Goal: Information Seeking & Learning: Learn about a topic

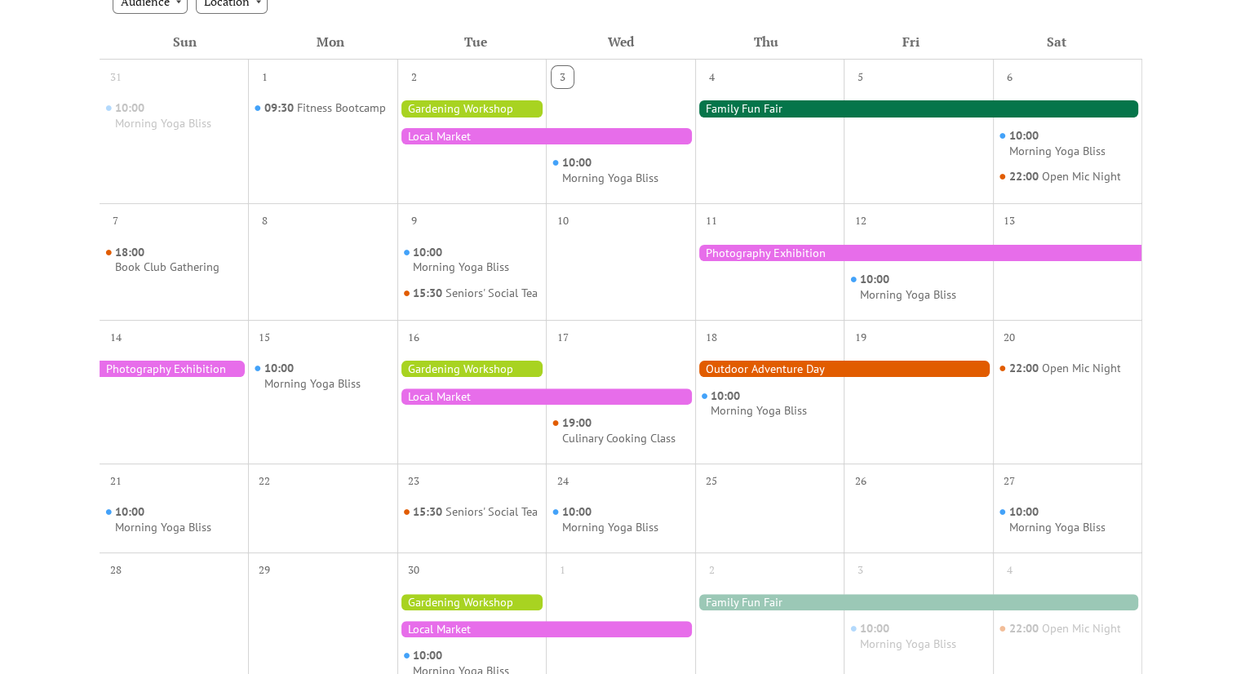
scroll to position [398, 0]
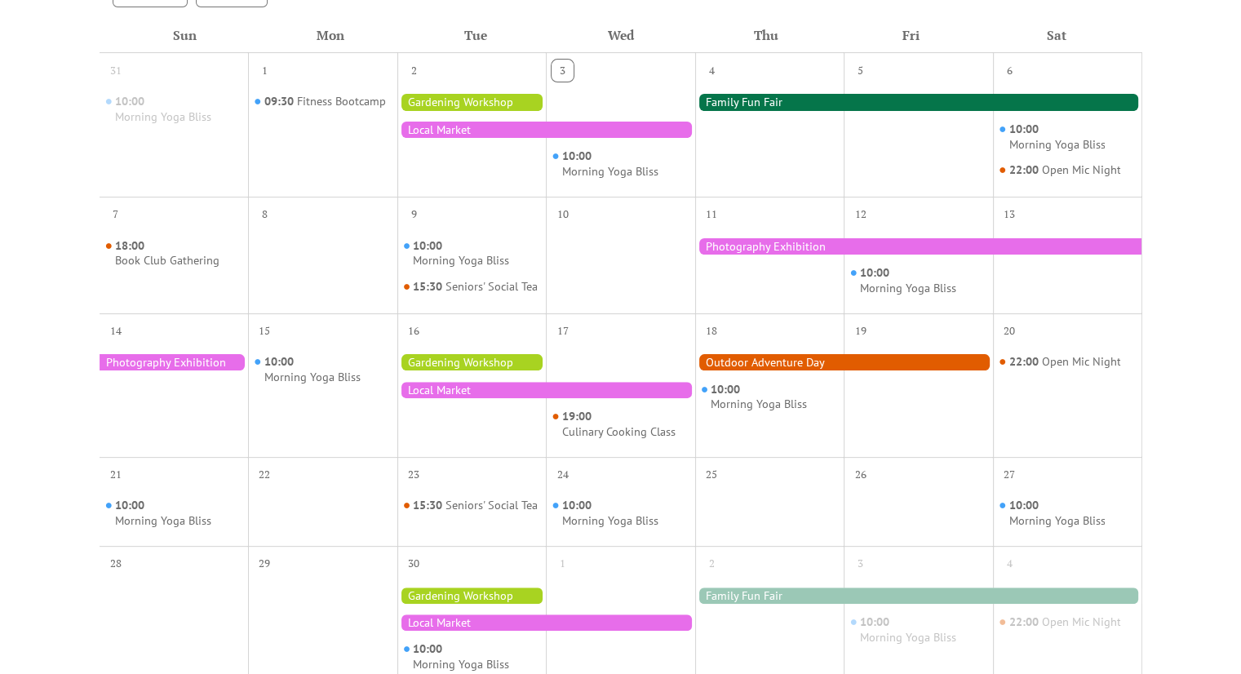
click at [715, 370] on div at bounding box center [844, 362] width 298 height 16
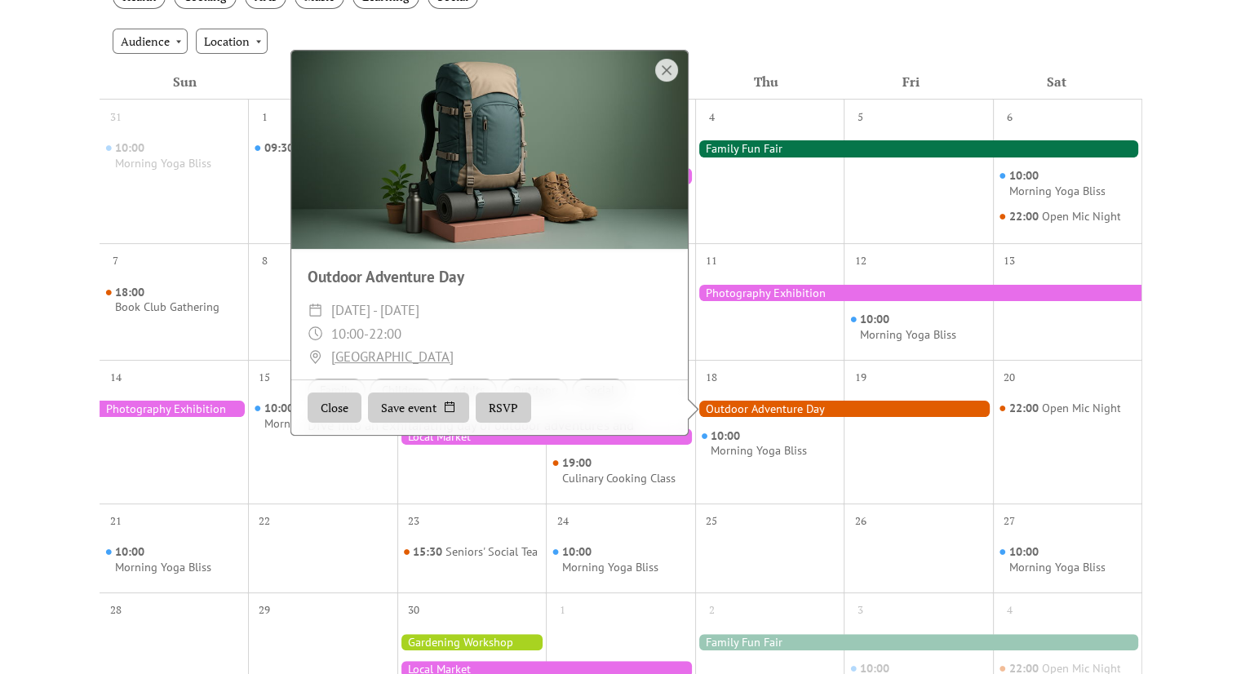
scroll to position [351, 0]
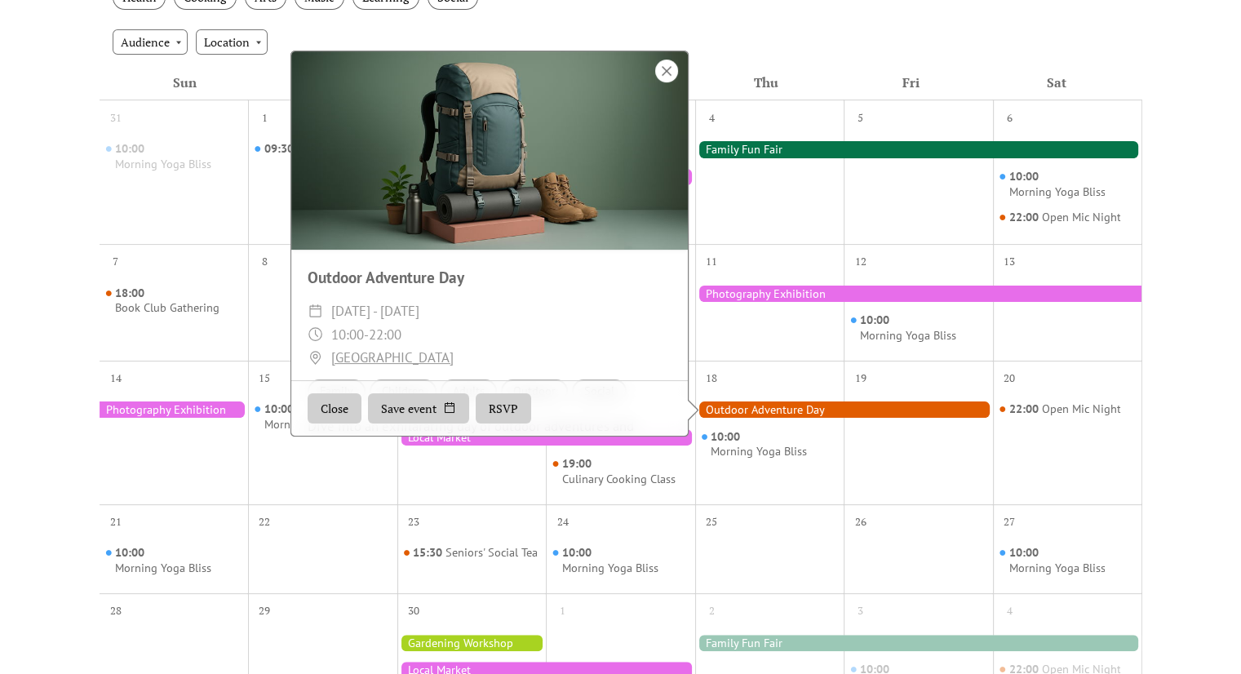
click at [663, 79] on div at bounding box center [666, 71] width 23 height 23
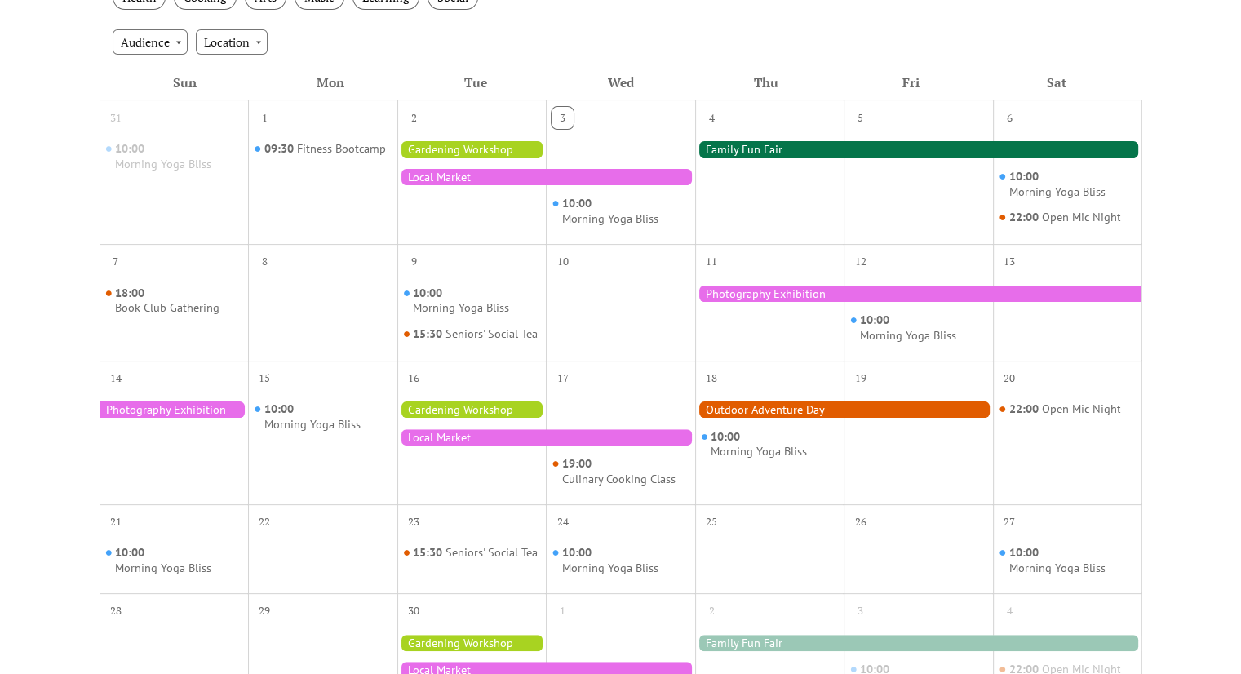
click at [503, 432] on div at bounding box center [471, 444] width 149 height 105
click at [497, 415] on div at bounding box center [471, 409] width 149 height 16
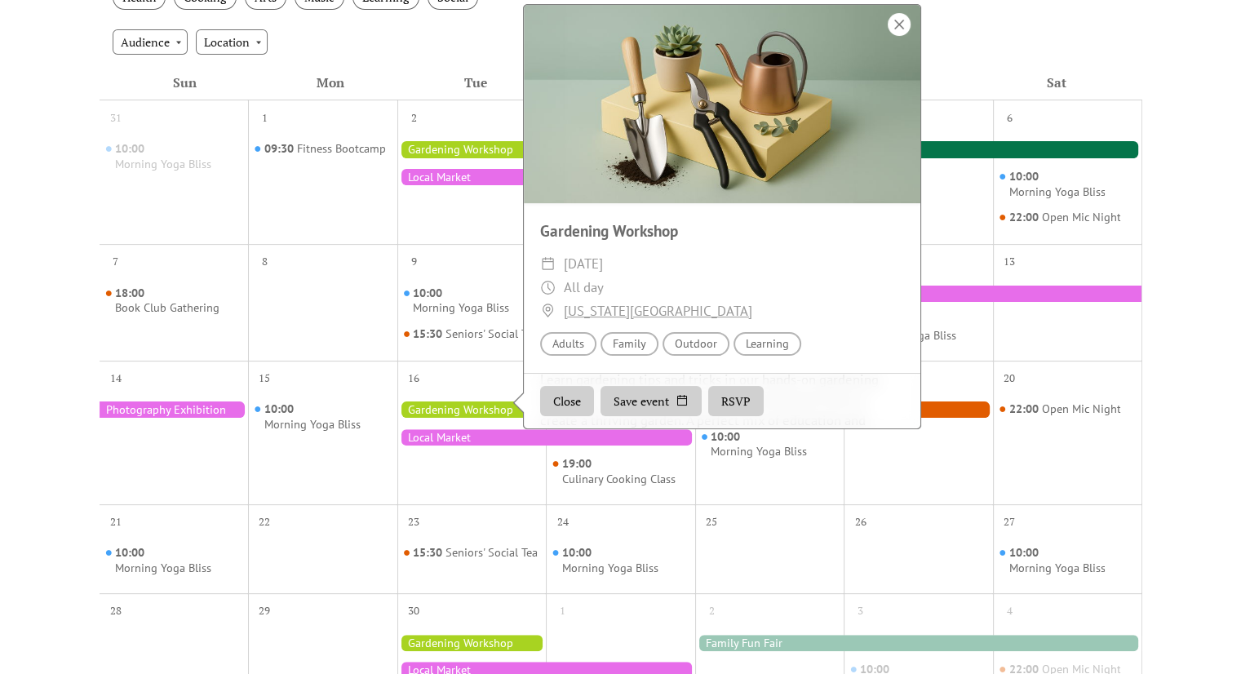
click at [894, 36] on div at bounding box center [899, 24] width 23 height 23
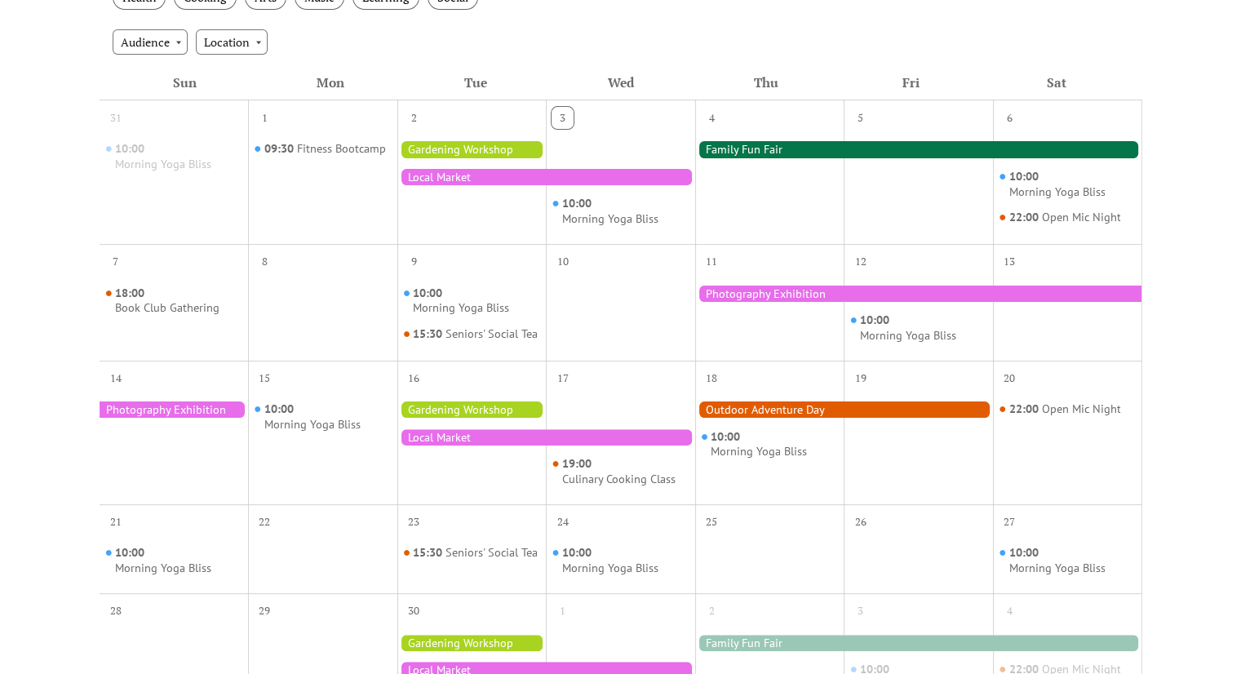
click at [264, 419] on div "10:00 Morning Yoga Bliss" at bounding box center [322, 416] width 149 height 30
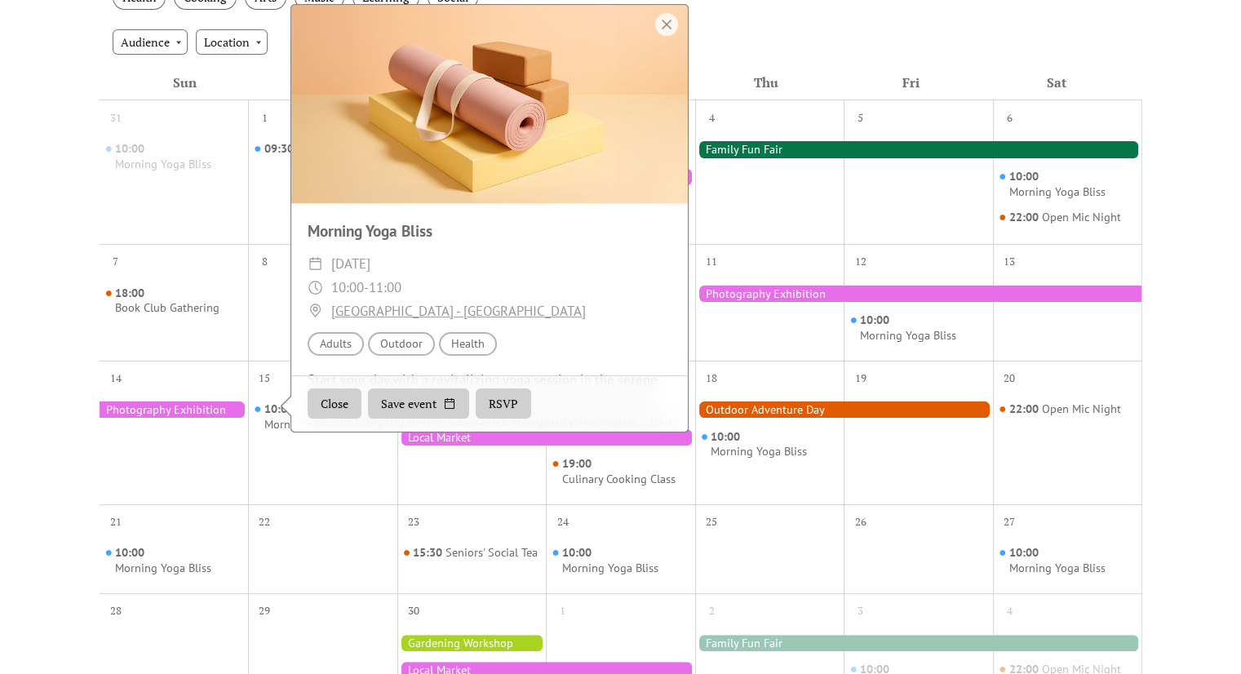
scroll to position [110, 0]
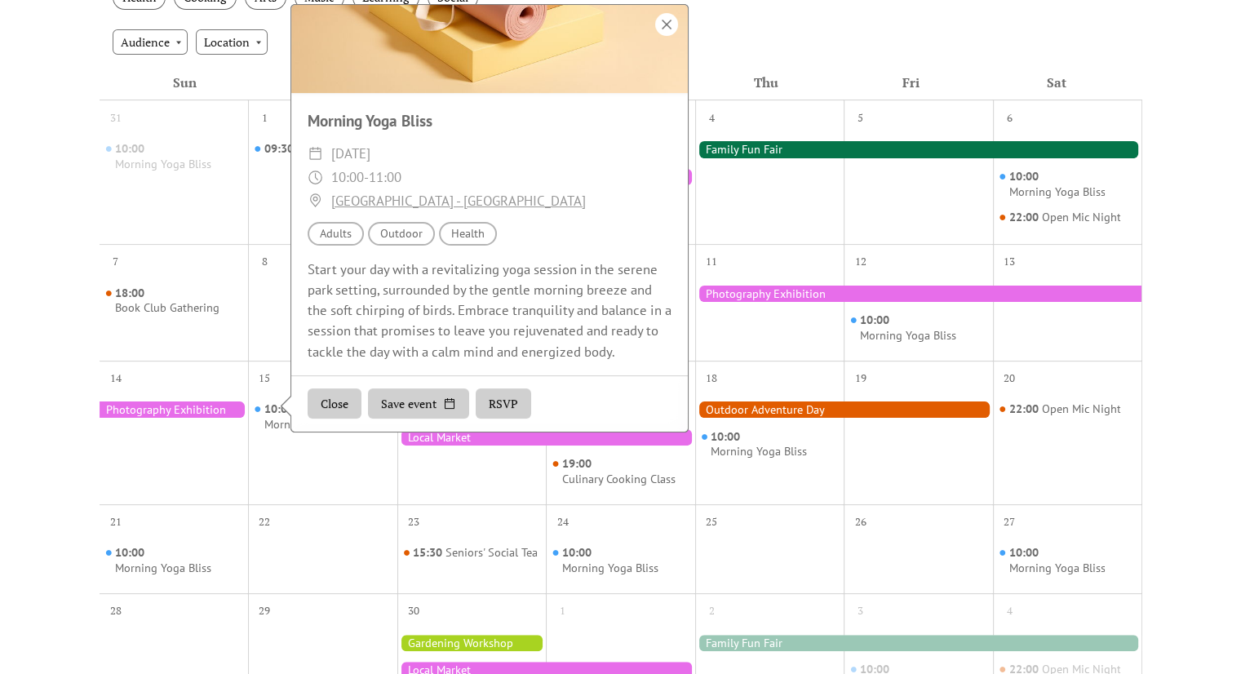
click at [664, 24] on div at bounding box center [666, 24] width 23 height 23
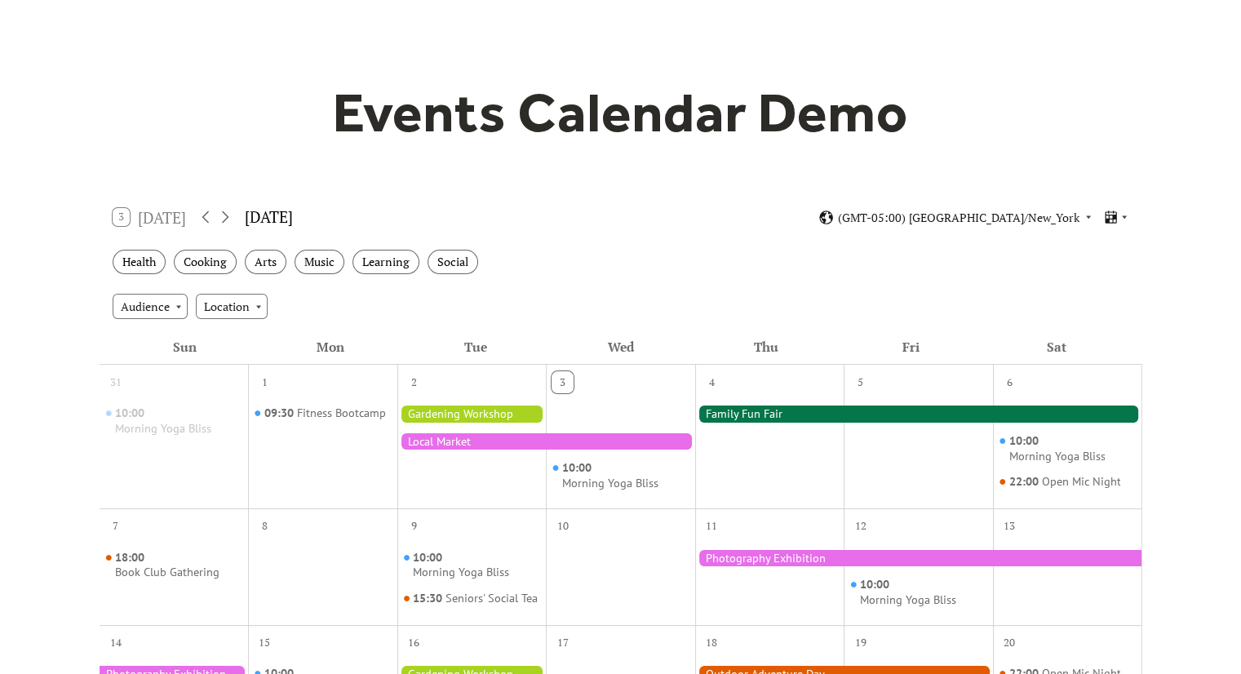
scroll to position [85, 0]
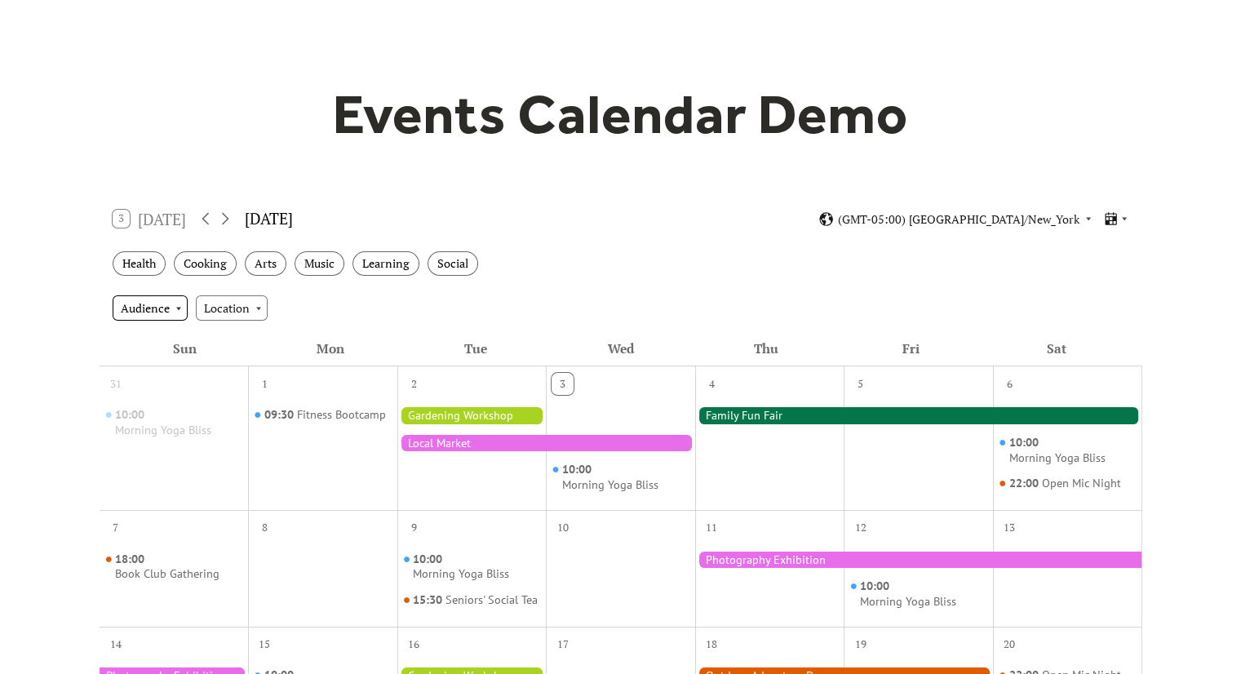
click at [139, 306] on div "Audience" at bounding box center [150, 307] width 75 height 24
drag, startPoint x: 139, startPoint y: 306, endPoint x: 54, endPoint y: 302, distance: 85.0
click at [54, 302] on div "Events Calendar Demo Loading the Events Calendar..." at bounding box center [620, 631] width 1241 height 1285
click at [144, 252] on div "Health" at bounding box center [139, 263] width 53 height 25
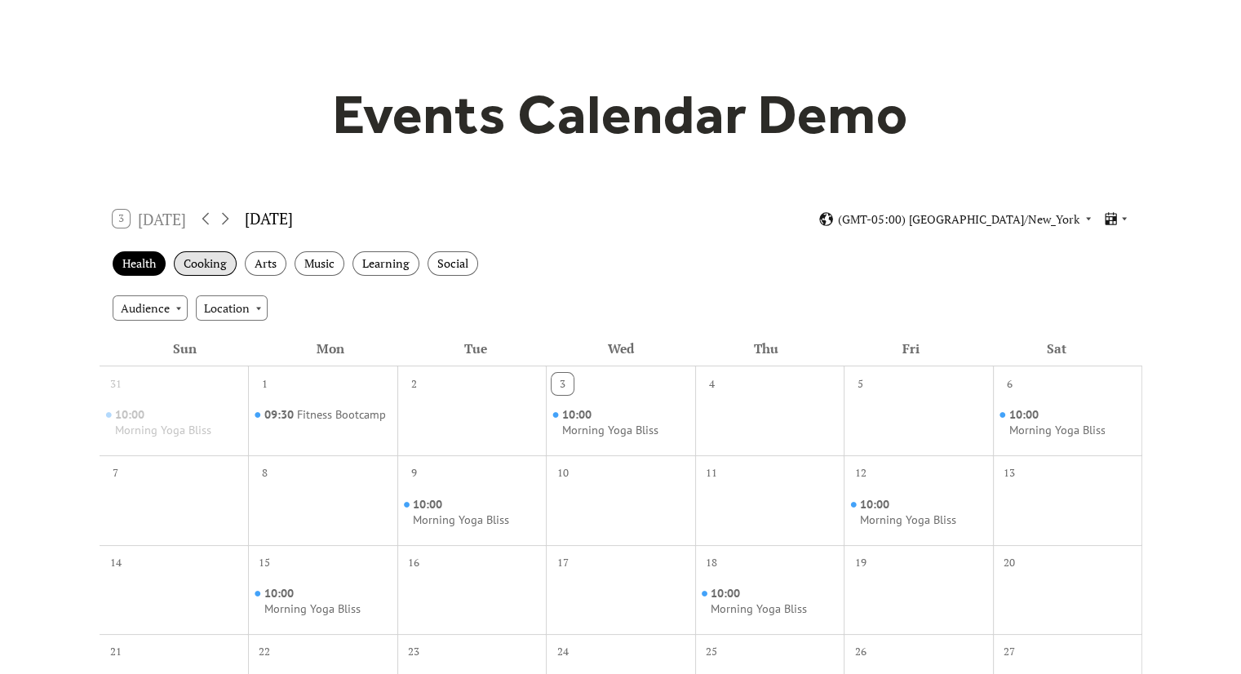
click at [191, 259] on div "Cooking" at bounding box center [205, 263] width 63 height 25
click at [133, 262] on div "Health" at bounding box center [139, 263] width 53 height 25
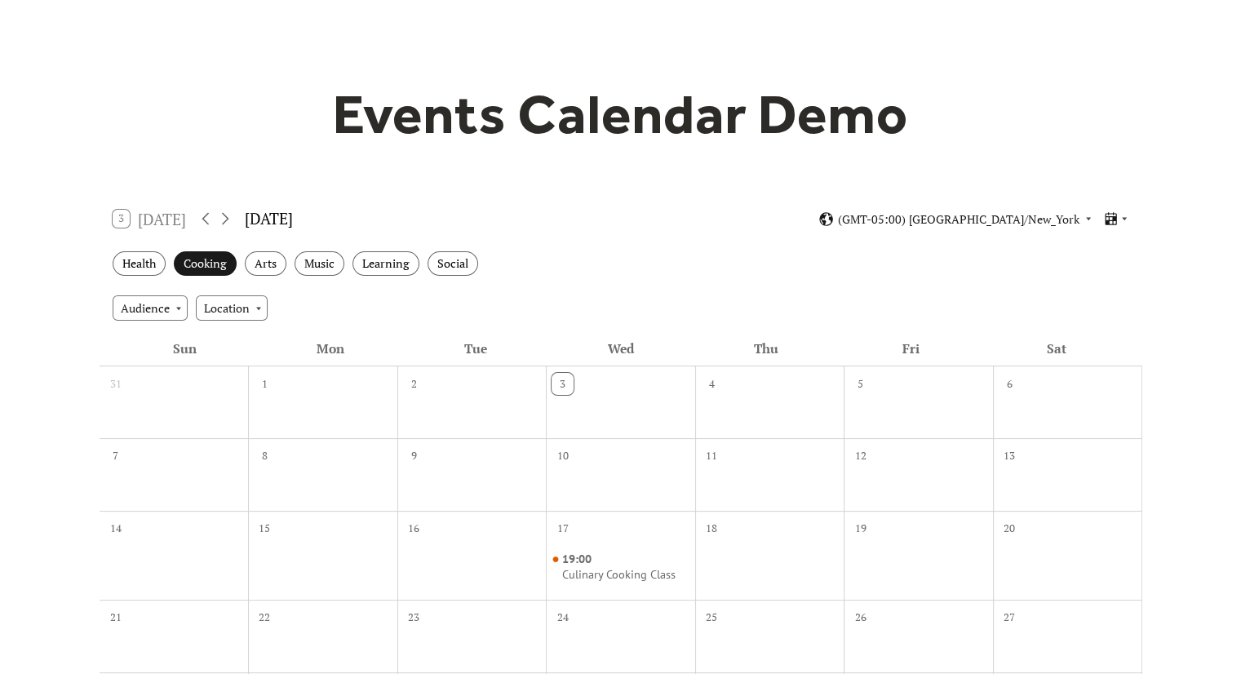
click at [208, 256] on div "Cooking" at bounding box center [205, 263] width 63 height 25
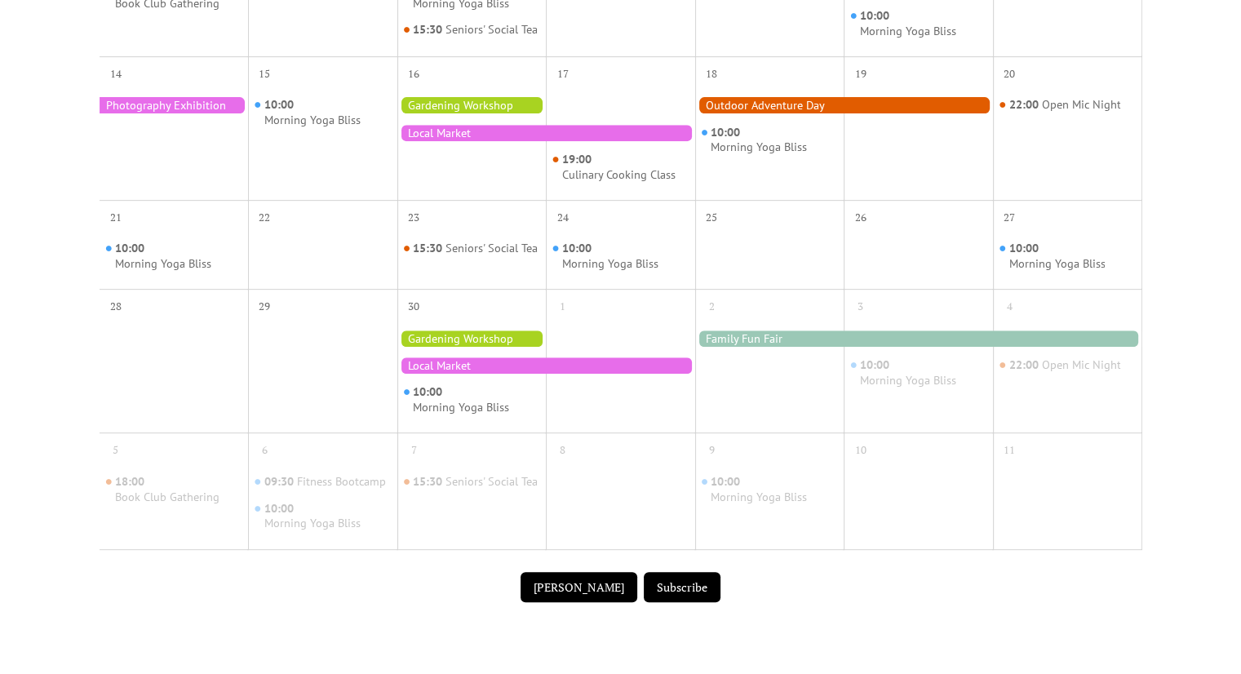
scroll to position [679, 0]
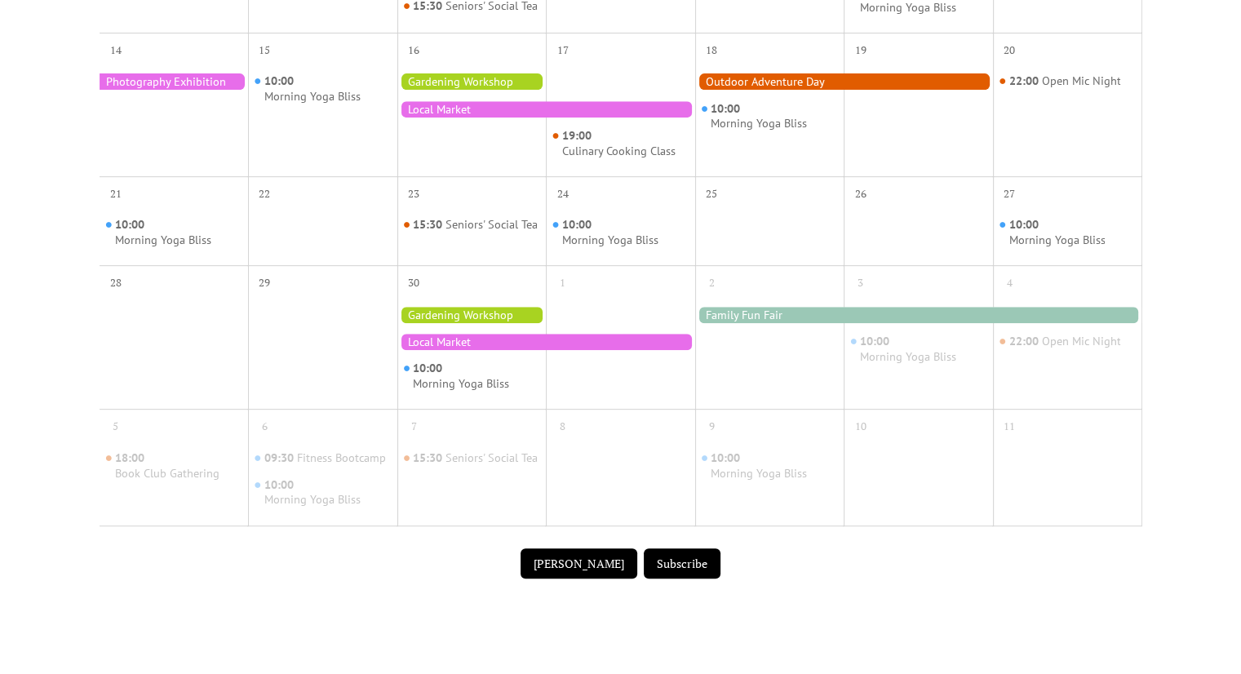
click at [578, 579] on button "Submit Event" at bounding box center [579, 563] width 117 height 31
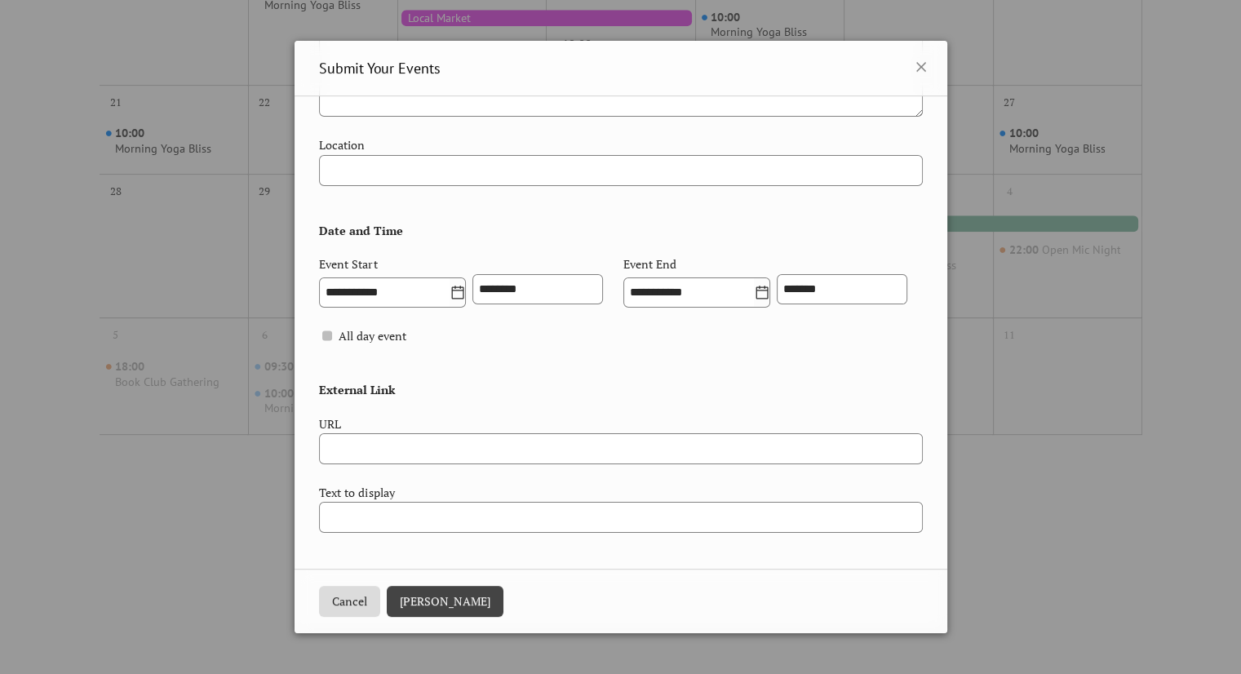
scroll to position [789, 0]
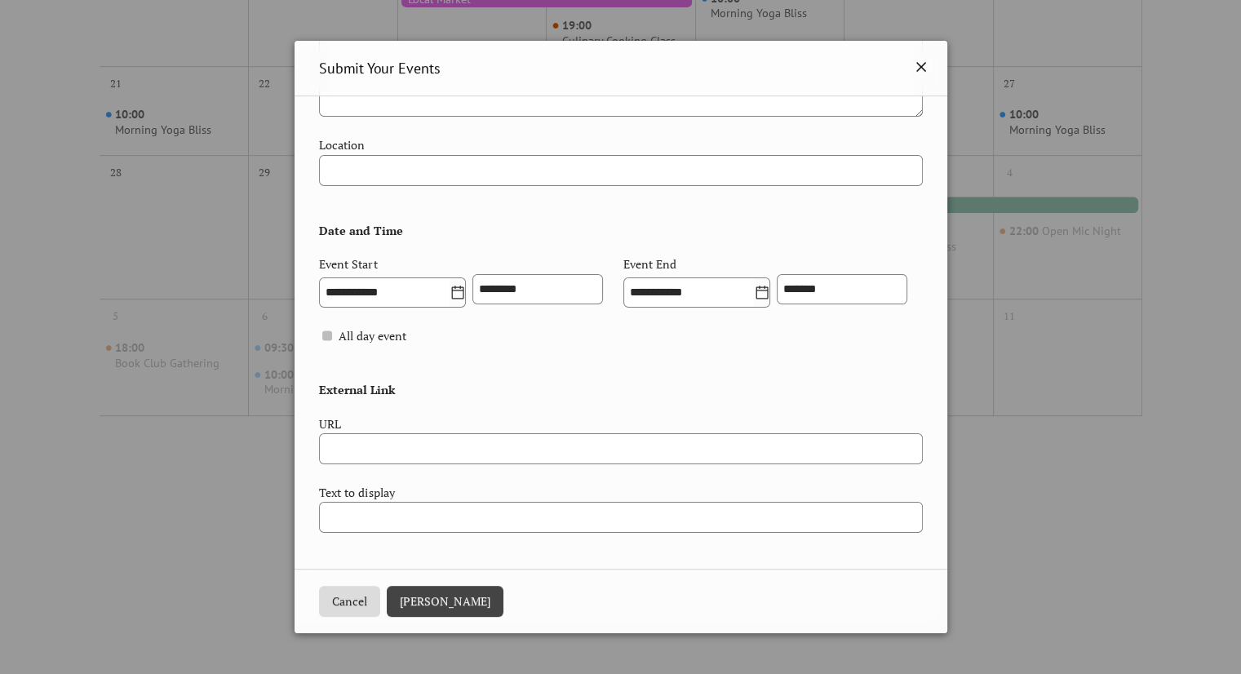
click at [916, 64] on icon at bounding box center [921, 67] width 10 height 10
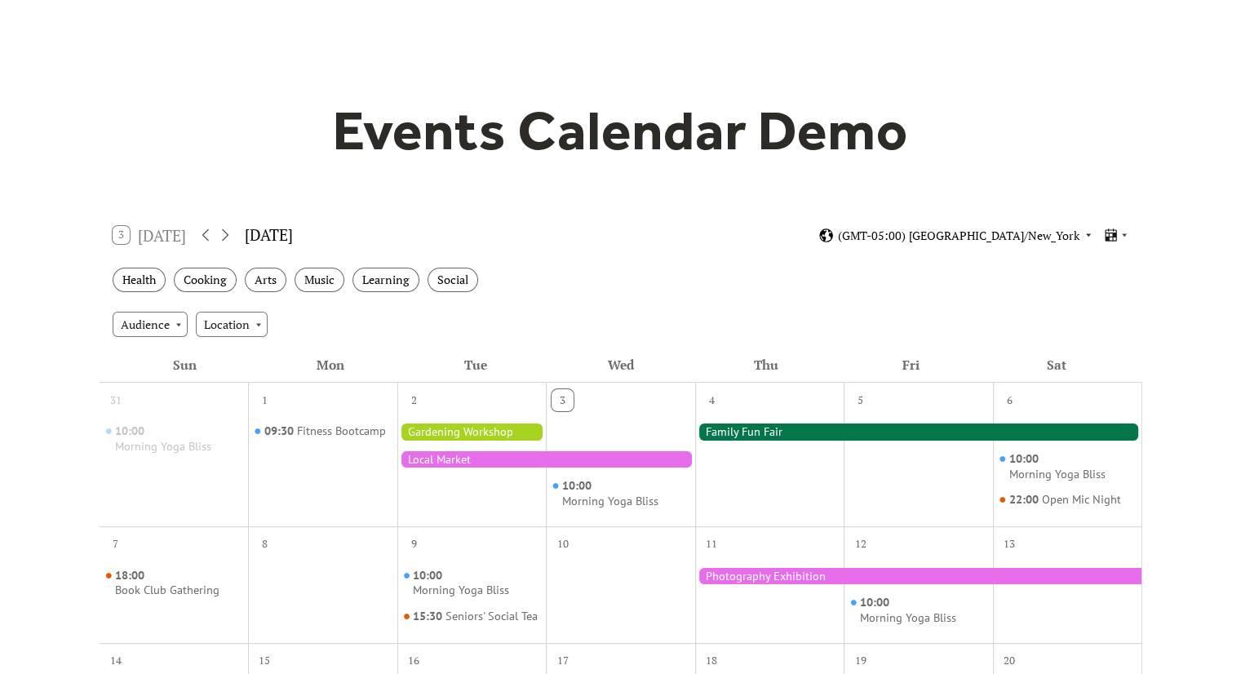
scroll to position [70, 0]
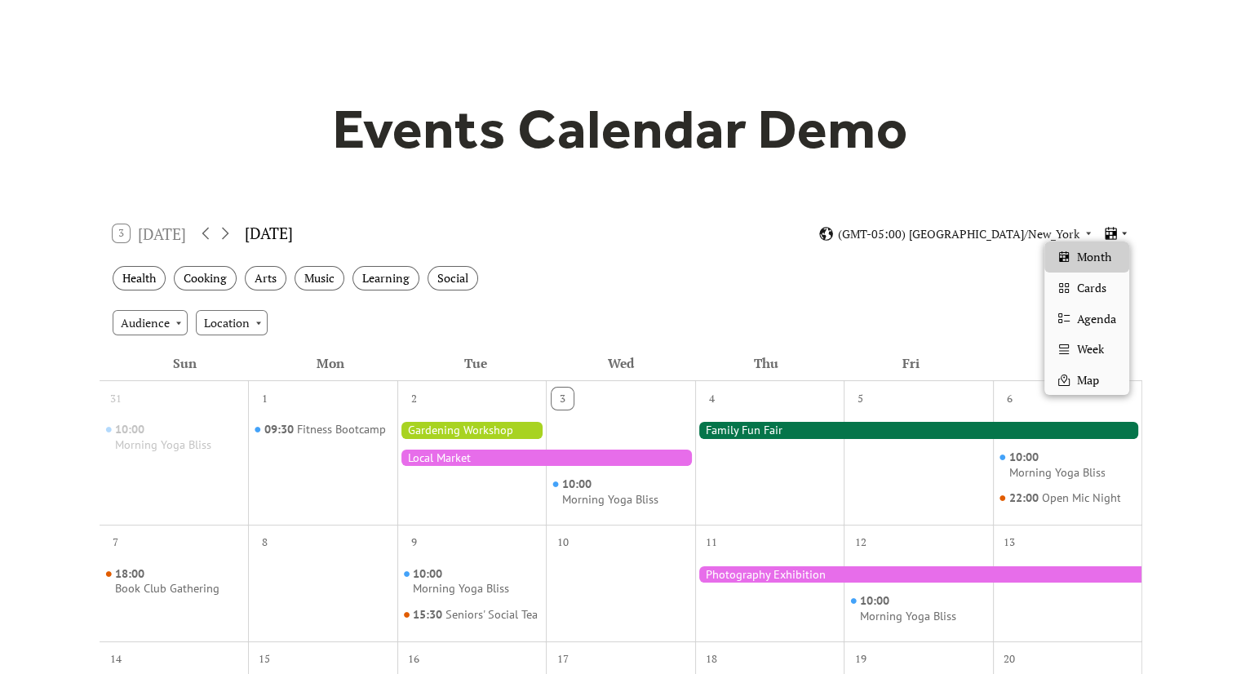
click at [1116, 226] on icon at bounding box center [1111, 234] width 16 height 16
click at [1084, 337] on div "Week" at bounding box center [1086, 349] width 85 height 31
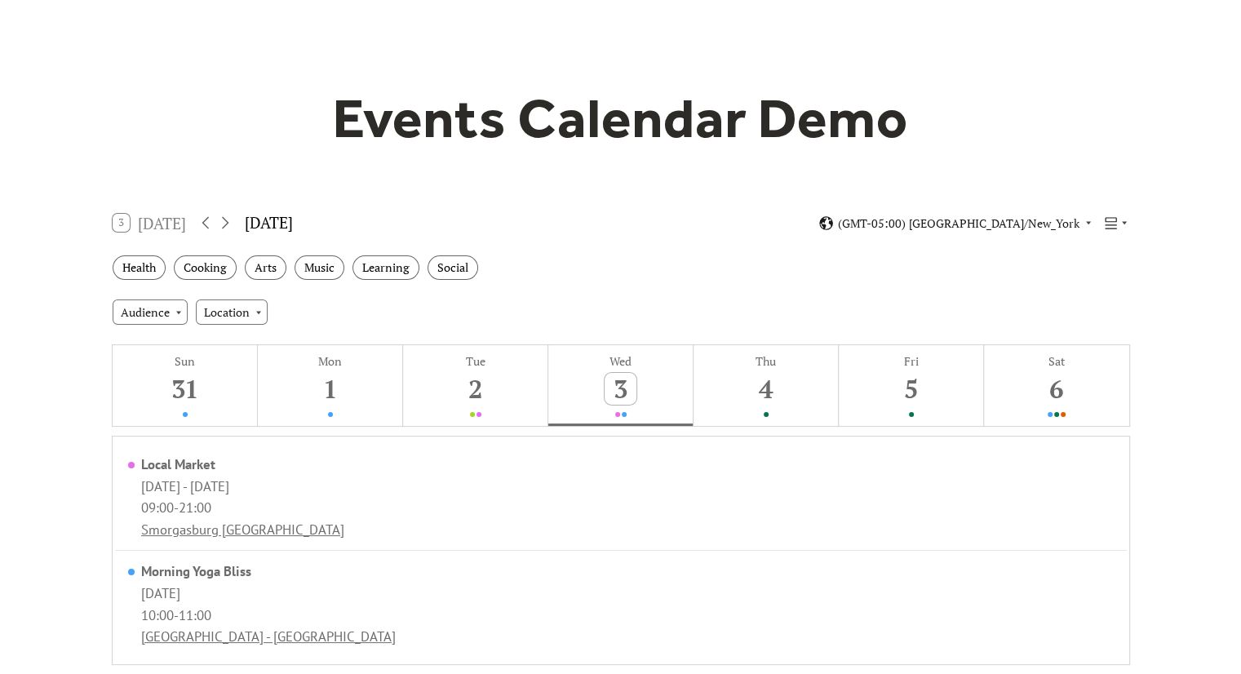
scroll to position [80, 0]
click at [1116, 224] on icon at bounding box center [1111, 223] width 11 height 11
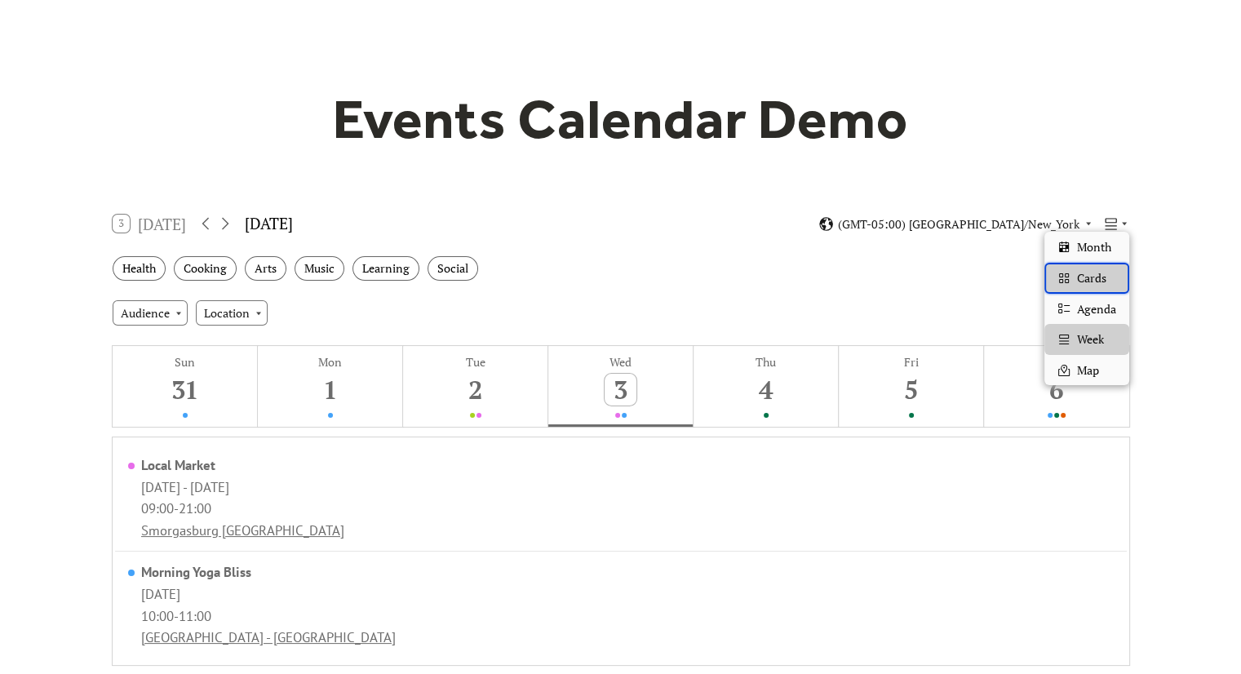
click at [1090, 268] on div "Cards" at bounding box center [1086, 278] width 85 height 31
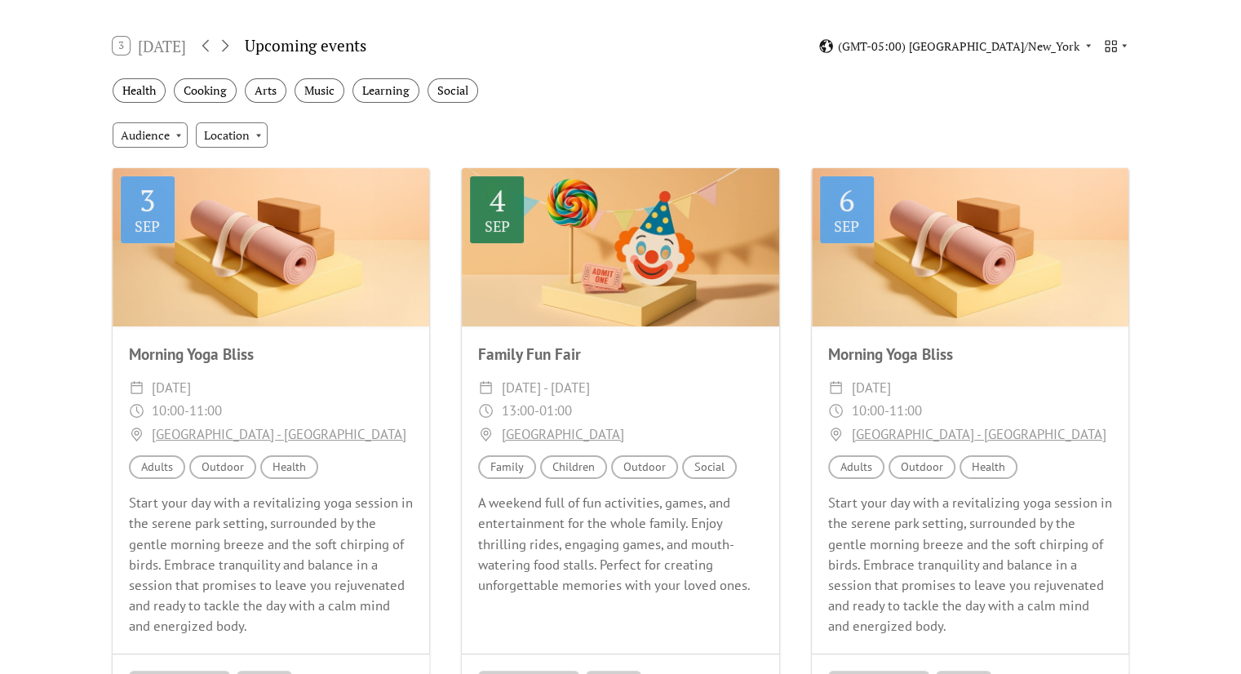
scroll to position [201, 0]
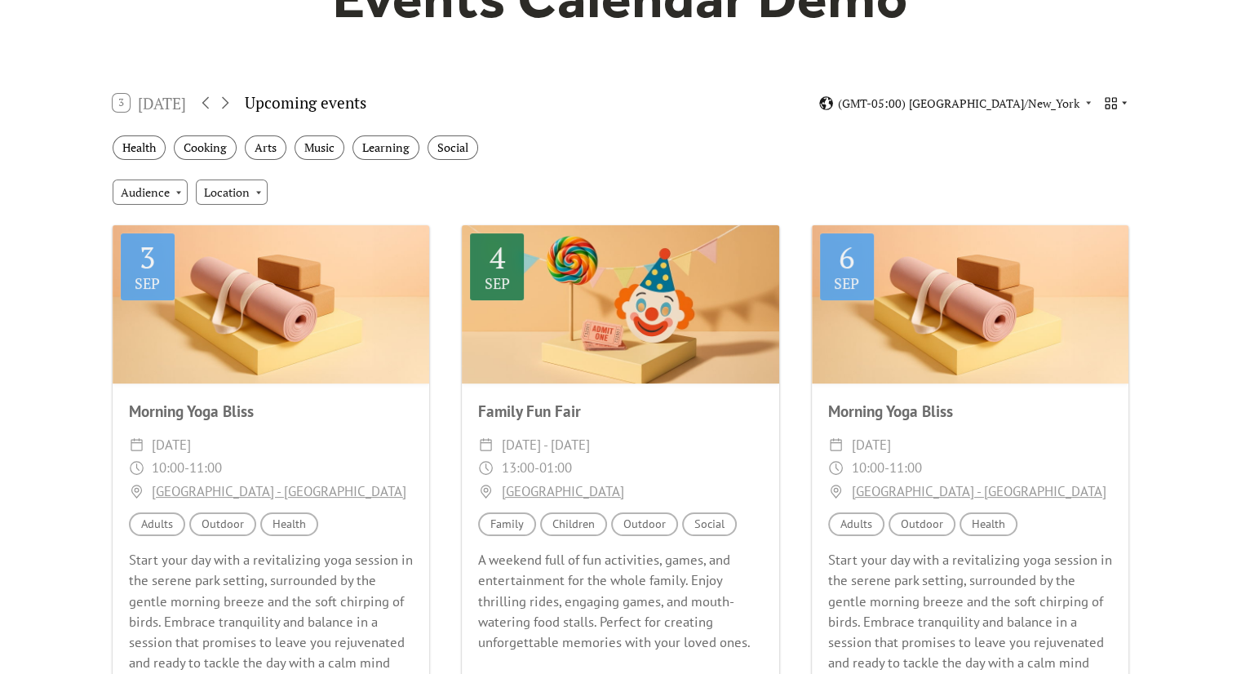
click at [1110, 100] on icon at bounding box center [1111, 103] width 16 height 16
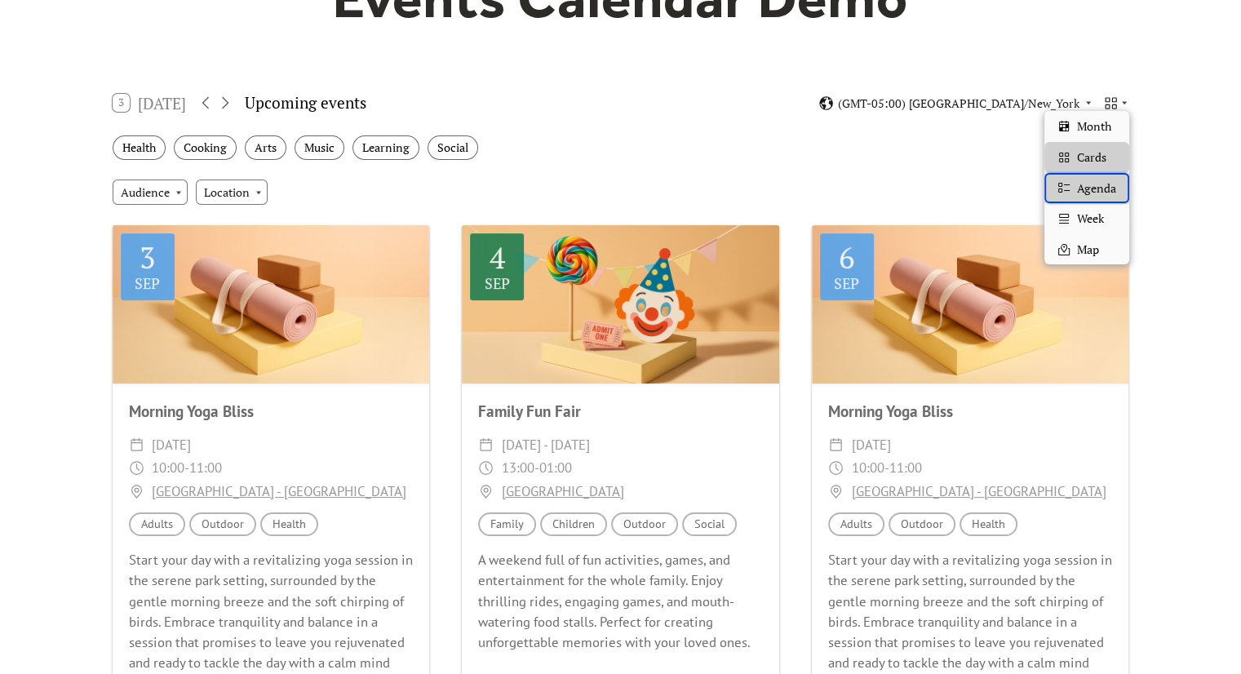
click at [1095, 197] on div "Agenda" at bounding box center [1086, 188] width 85 height 31
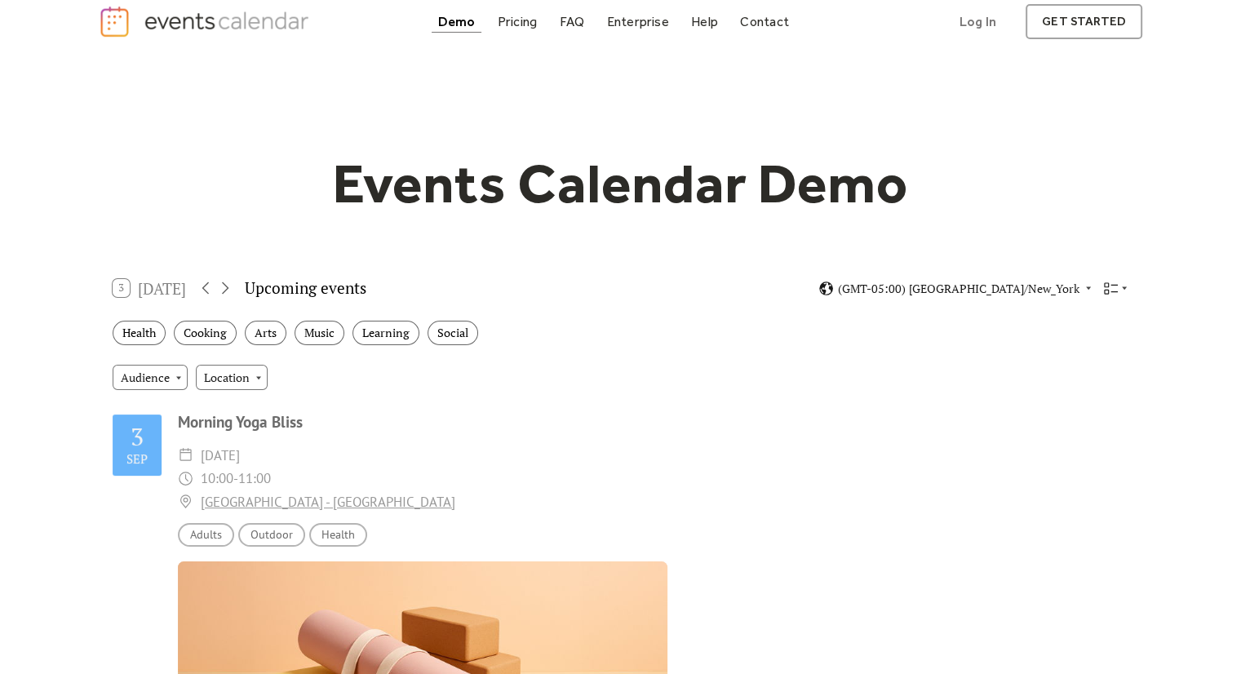
scroll to position [0, 0]
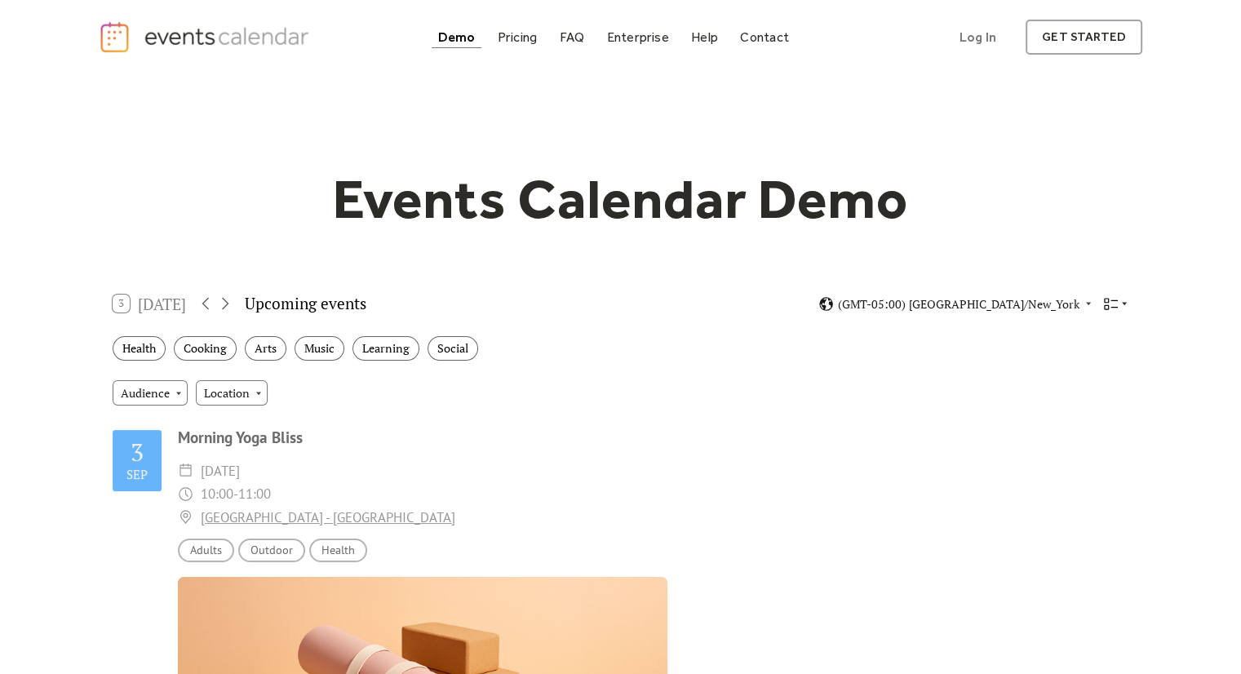
click at [1121, 301] on icon at bounding box center [1125, 304] width 10 height 10
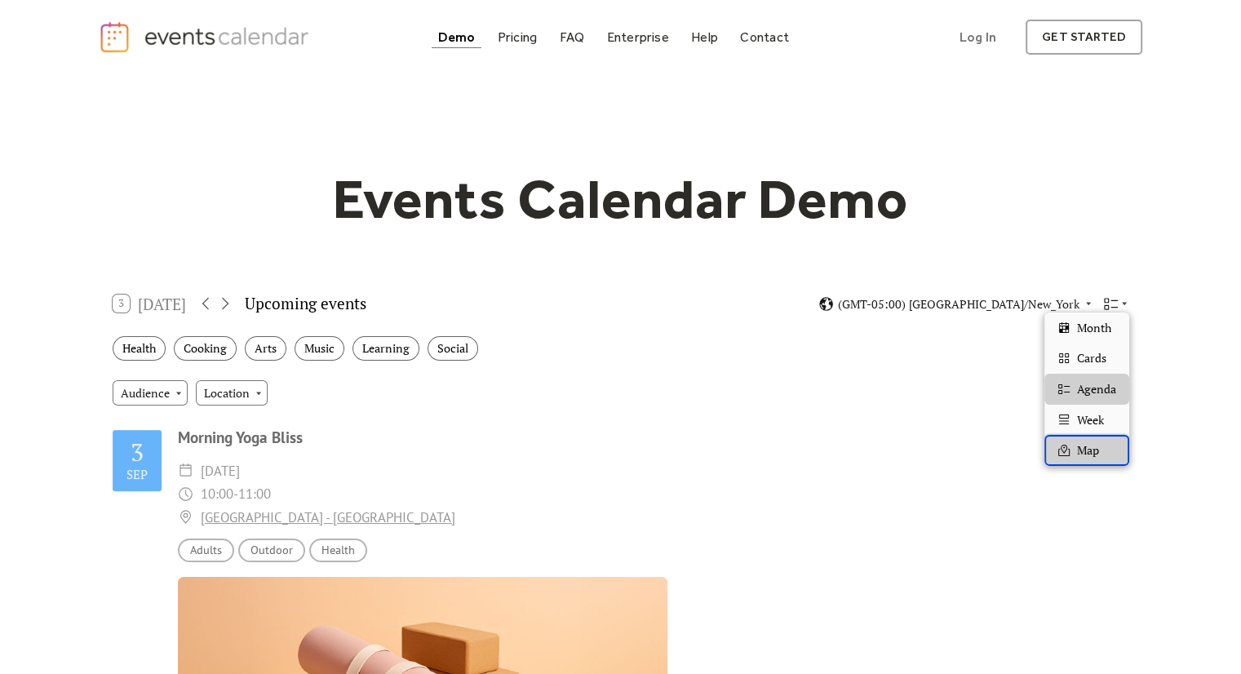
click at [1071, 440] on div "Map" at bounding box center [1086, 450] width 85 height 31
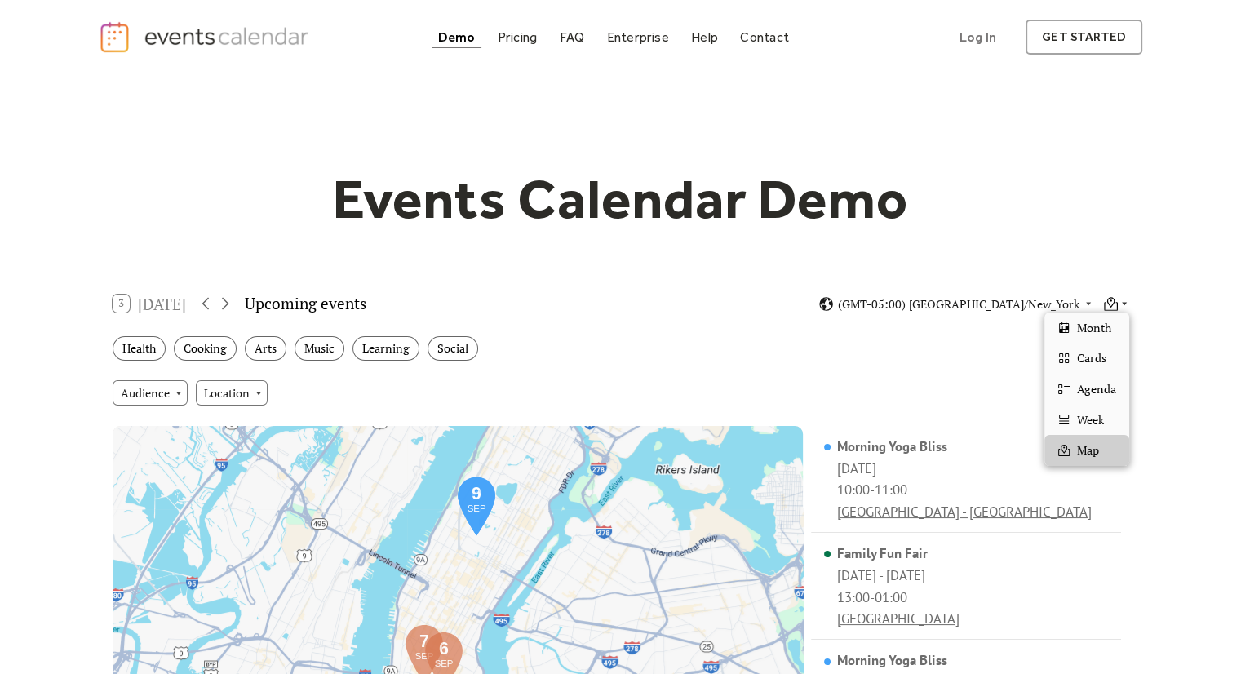
click at [1110, 306] on icon at bounding box center [1111, 304] width 16 height 16
click at [1099, 331] on span "Month" at bounding box center [1094, 328] width 34 height 18
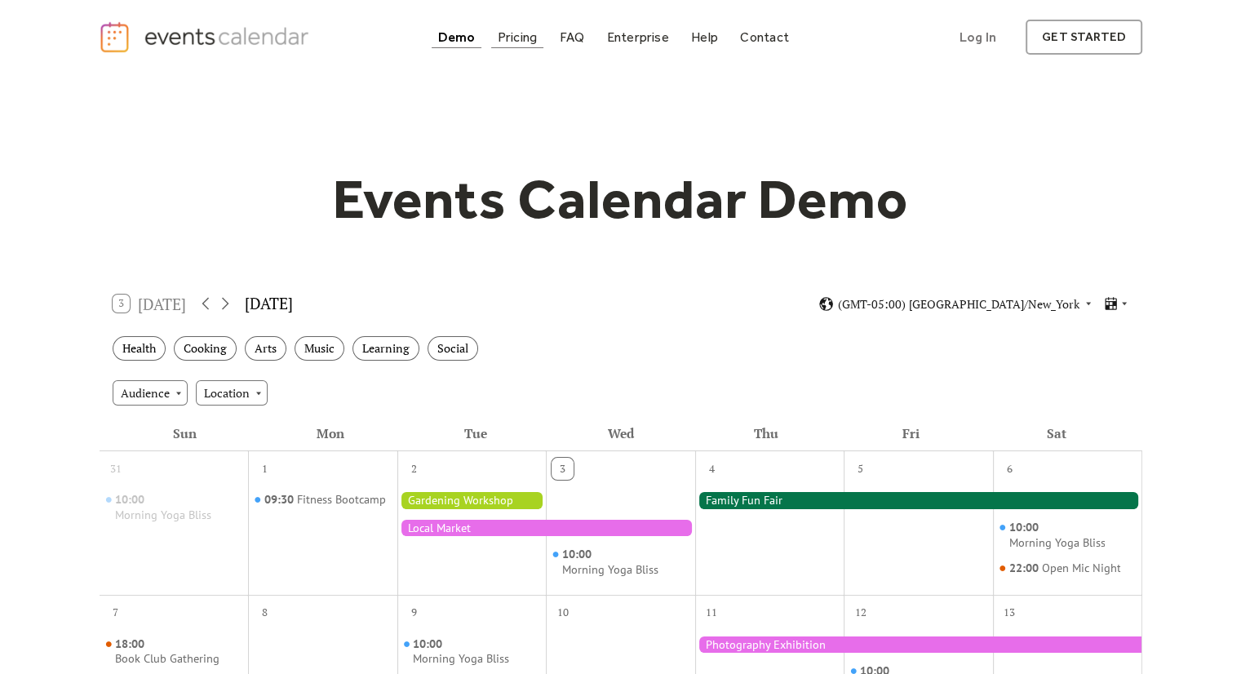
click at [527, 33] on div "Pricing" at bounding box center [518, 37] width 40 height 9
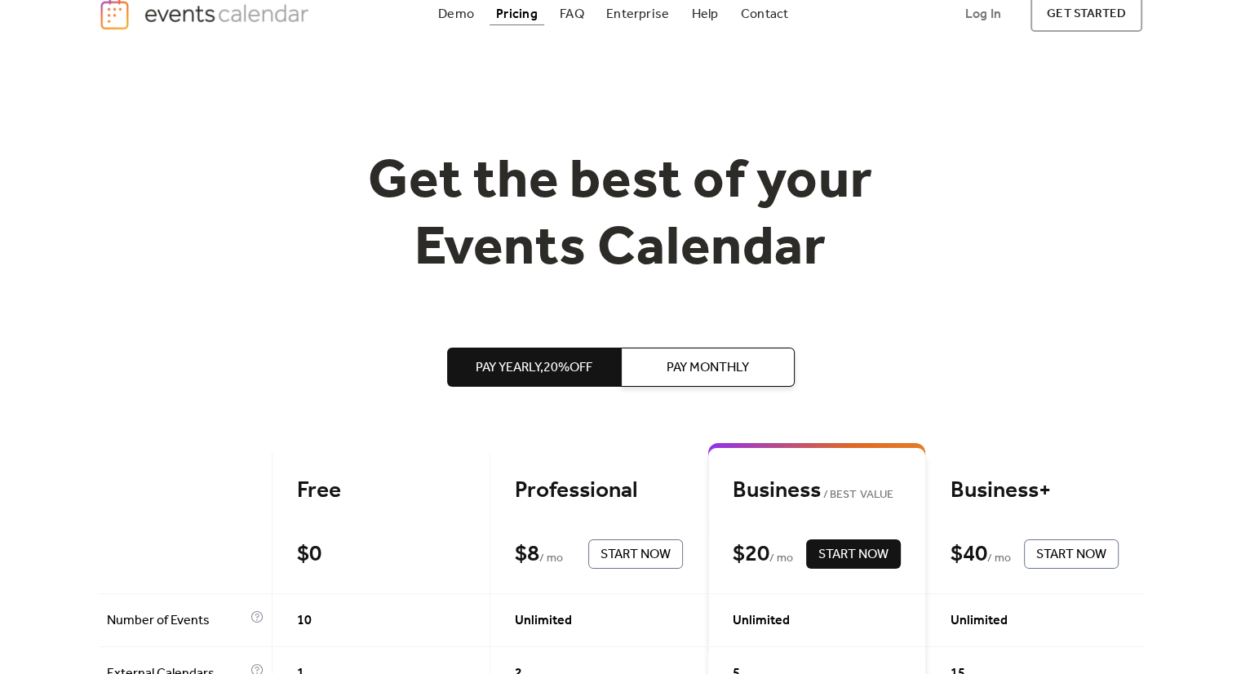
scroll to position [23, 0]
click at [669, 360] on span "Pay Monthly" at bounding box center [708, 368] width 82 height 20
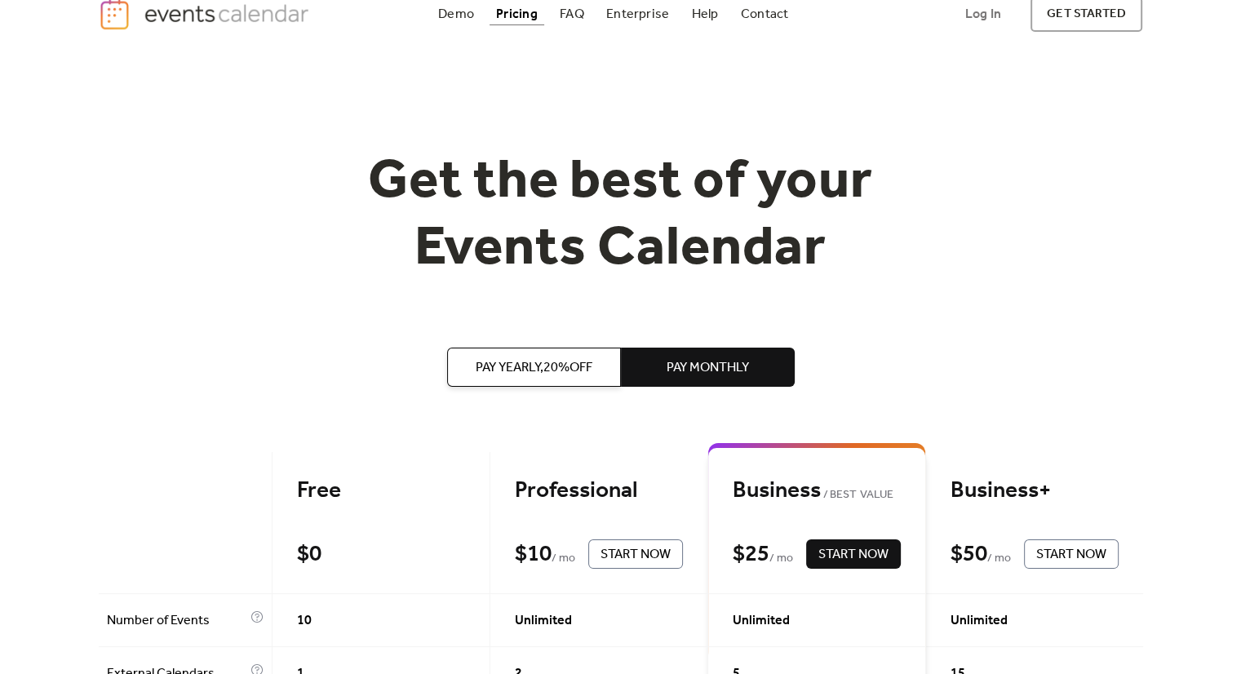
click at [567, 371] on span "Pay Yearly, 20% off" at bounding box center [534, 368] width 117 height 20
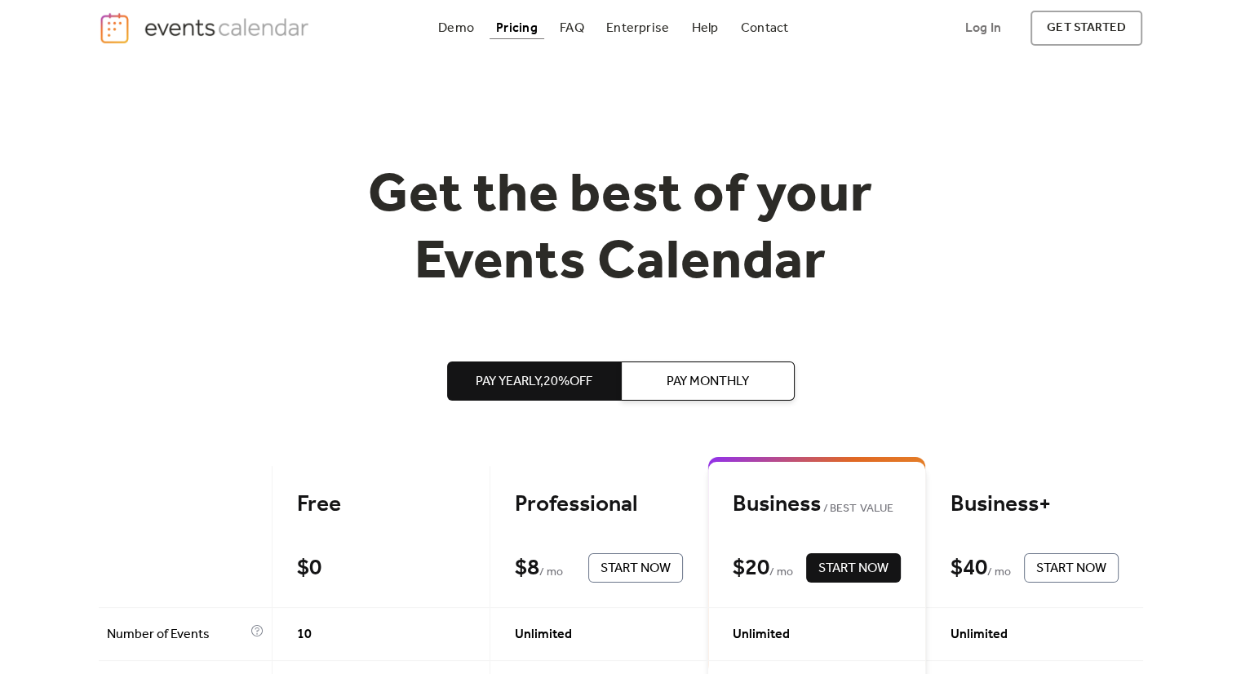
scroll to position [0, 0]
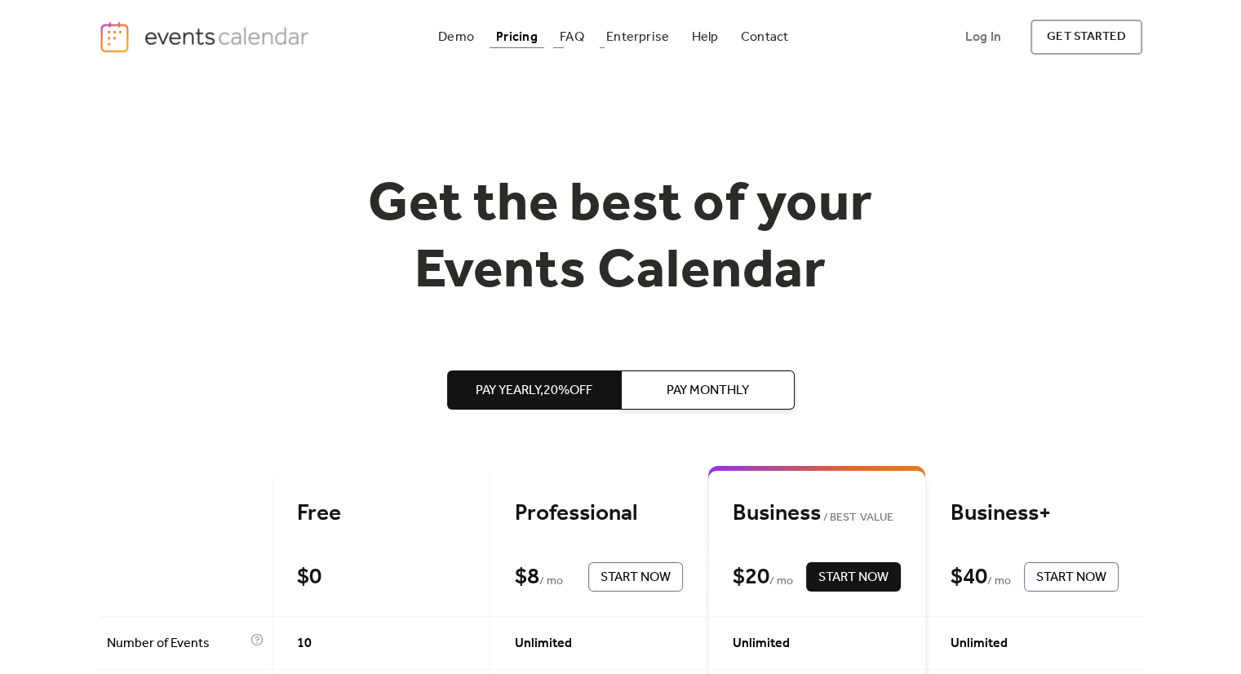
click at [549, 40] on div "Demo Pricing FAQ Enterprise Help Contact Log In Get Started" at bounding box center [613, 37] width 363 height 22
click at [564, 42] on div "FAQ" at bounding box center [572, 37] width 24 height 9
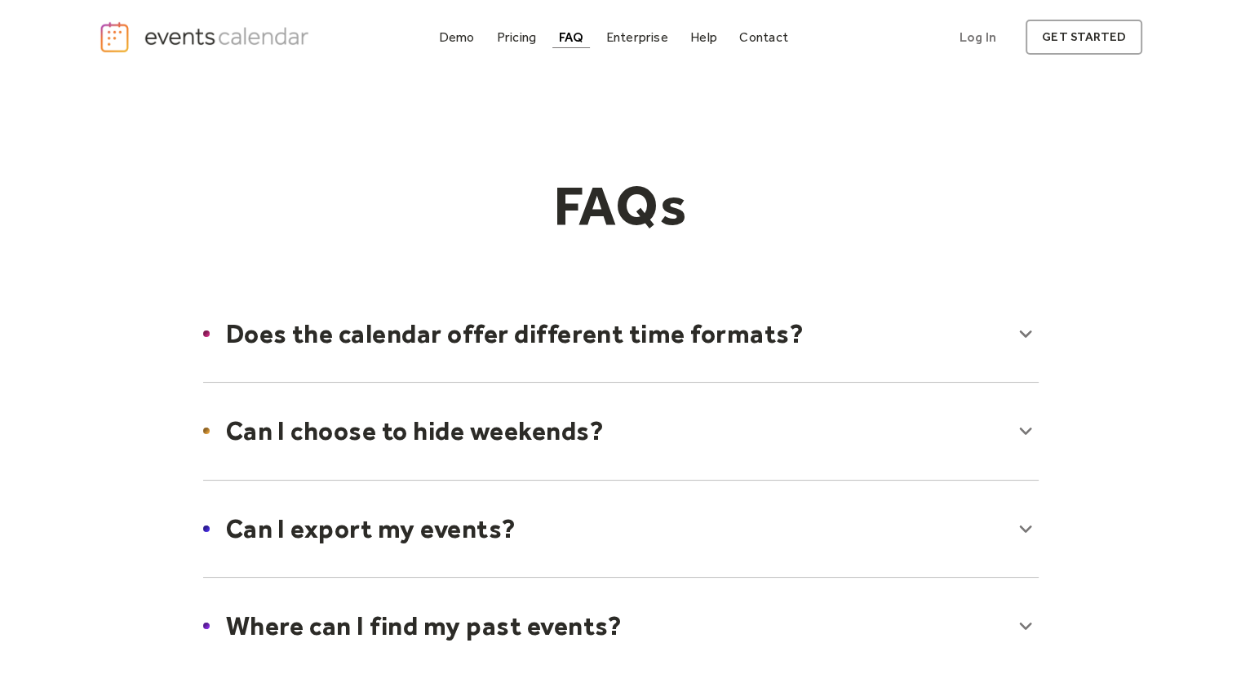
drag, startPoint x: 473, startPoint y: 331, endPoint x: 1031, endPoint y: 332, distance: 557.3
click at [1031, 332] on div at bounding box center [621, 334] width 868 height 100
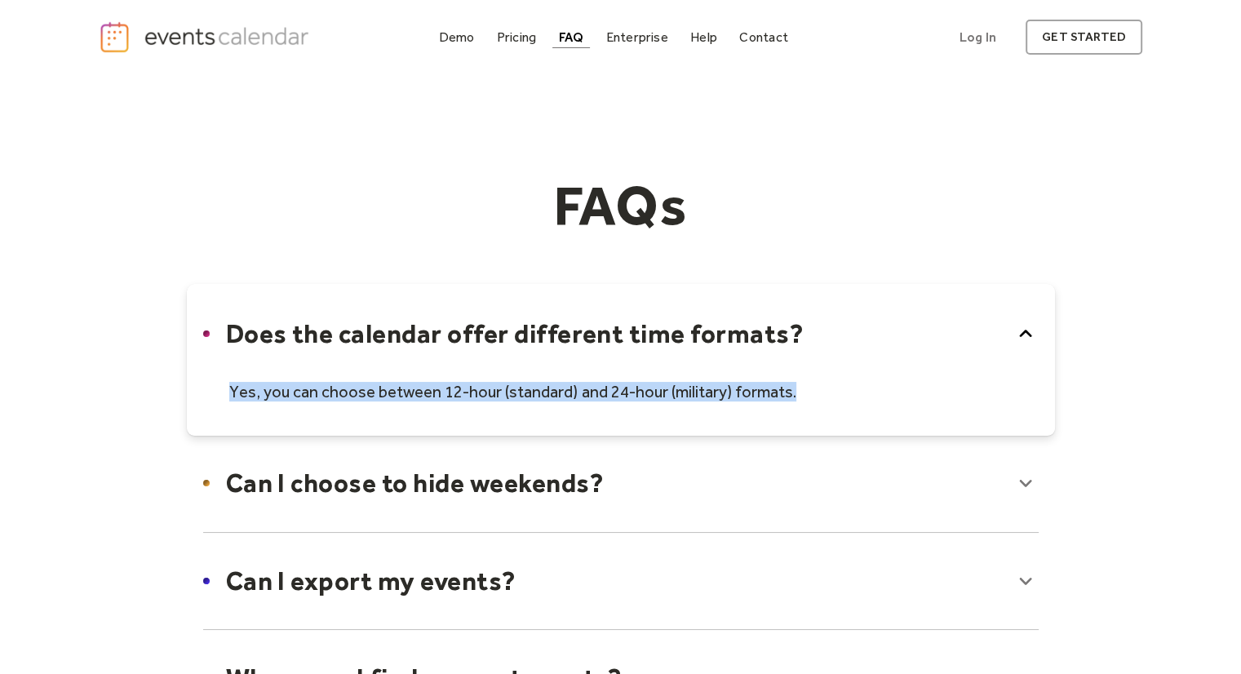
drag, startPoint x: 1031, startPoint y: 332, endPoint x: 878, endPoint y: 510, distance: 234.4
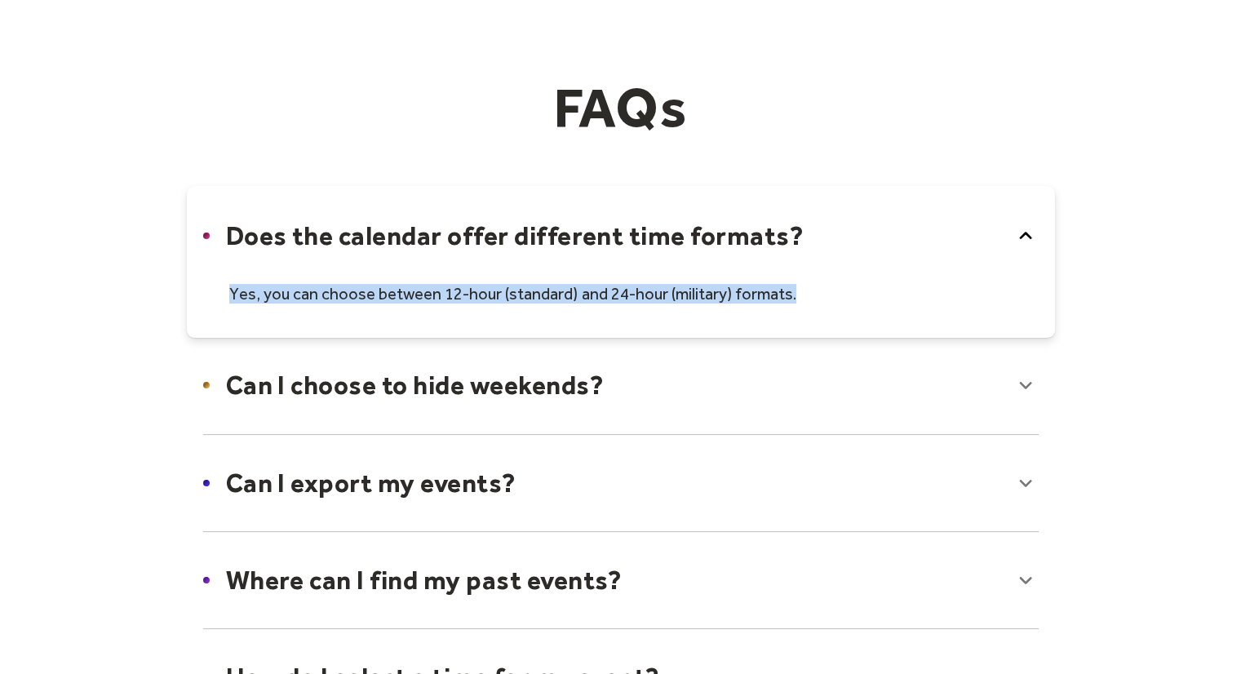
scroll to position [121, 0]
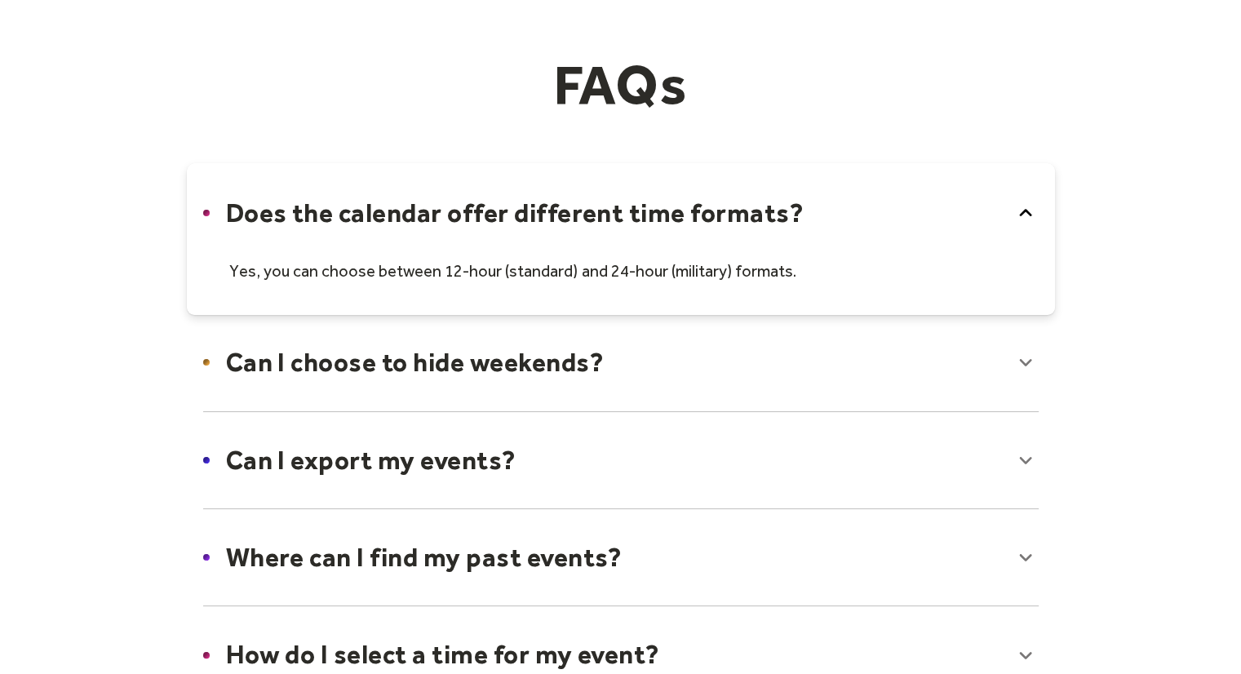
click at [1022, 353] on div at bounding box center [621, 363] width 868 height 100
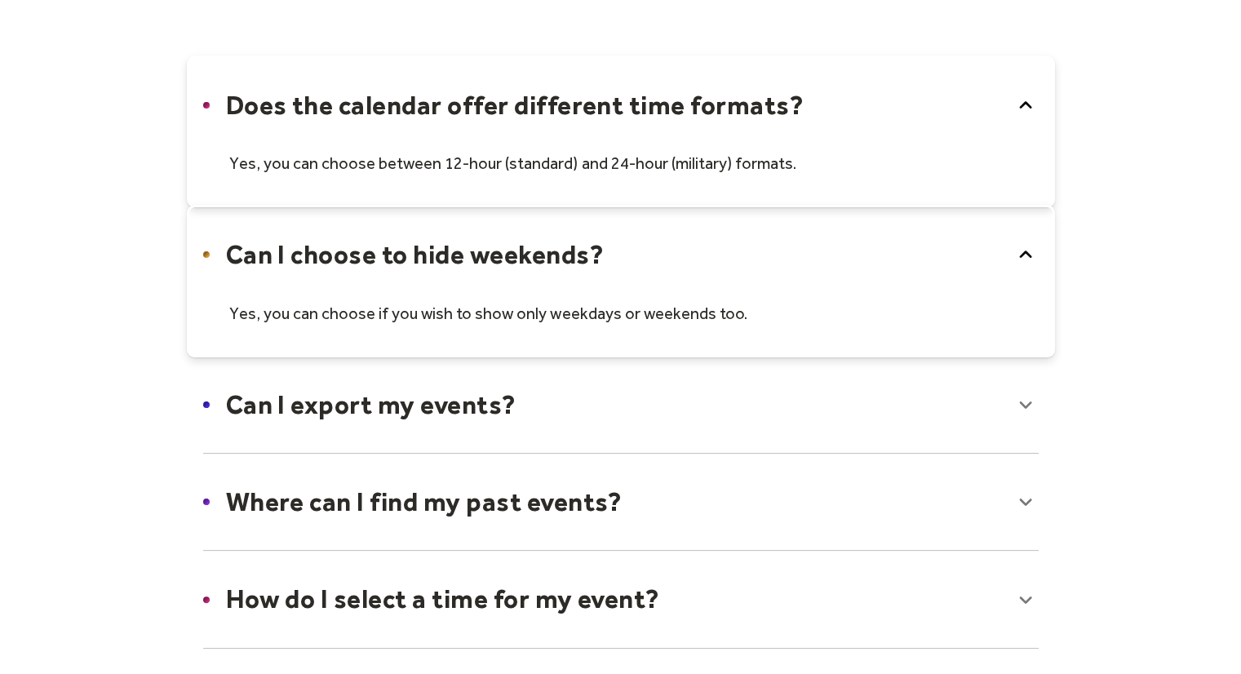
scroll to position [228, 0]
click at [1025, 98] on icon at bounding box center [1026, 106] width 26 height 26
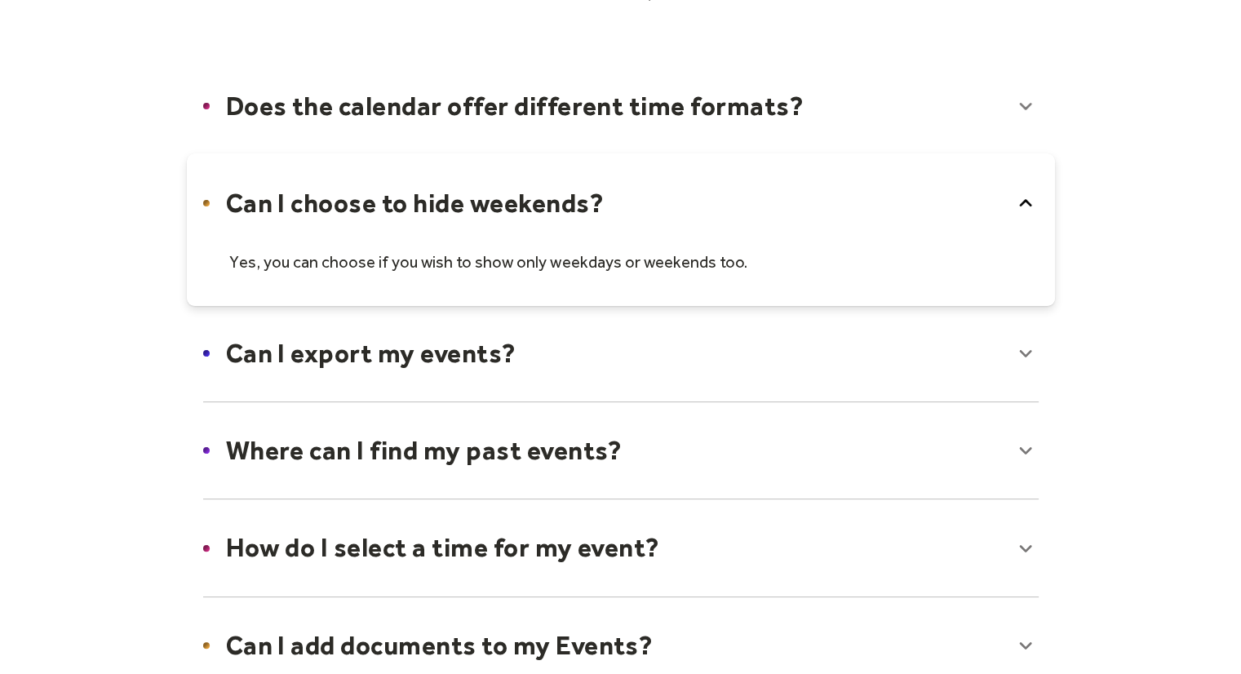
click at [1020, 202] on icon at bounding box center [1026, 203] width 26 height 26
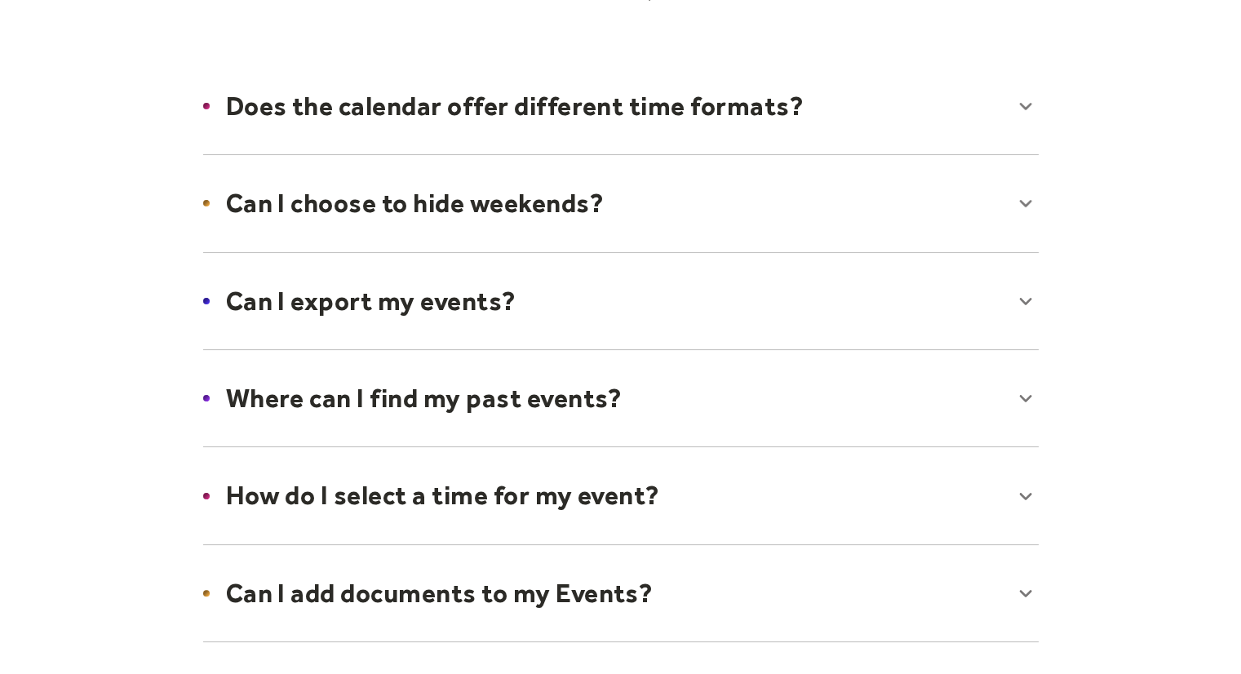
click at [1021, 300] on div at bounding box center [621, 301] width 868 height 100
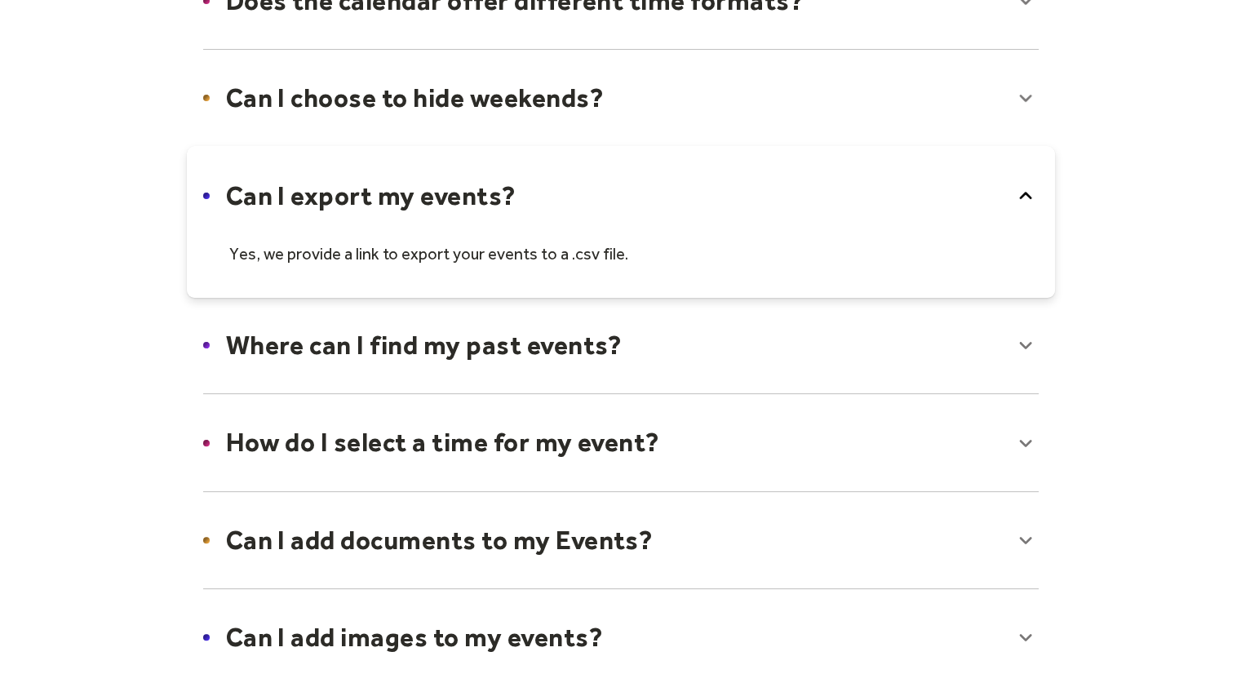
scroll to position [359, 0]
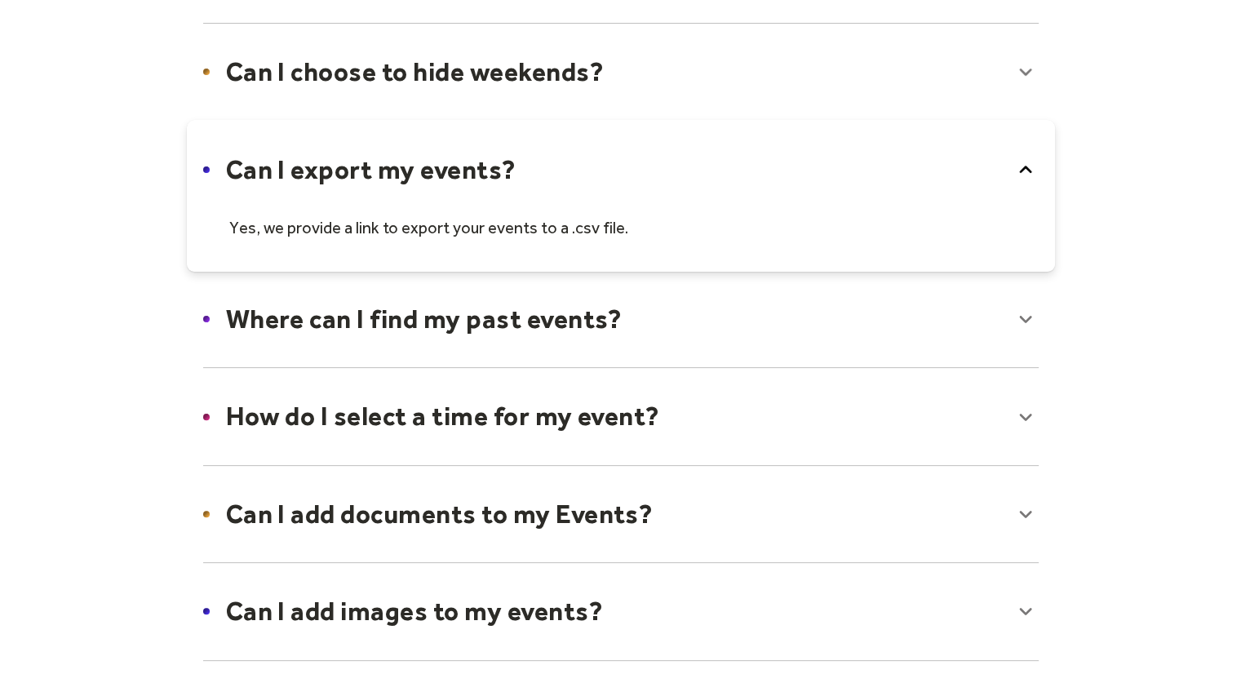
click at [1022, 310] on div at bounding box center [621, 319] width 868 height 100
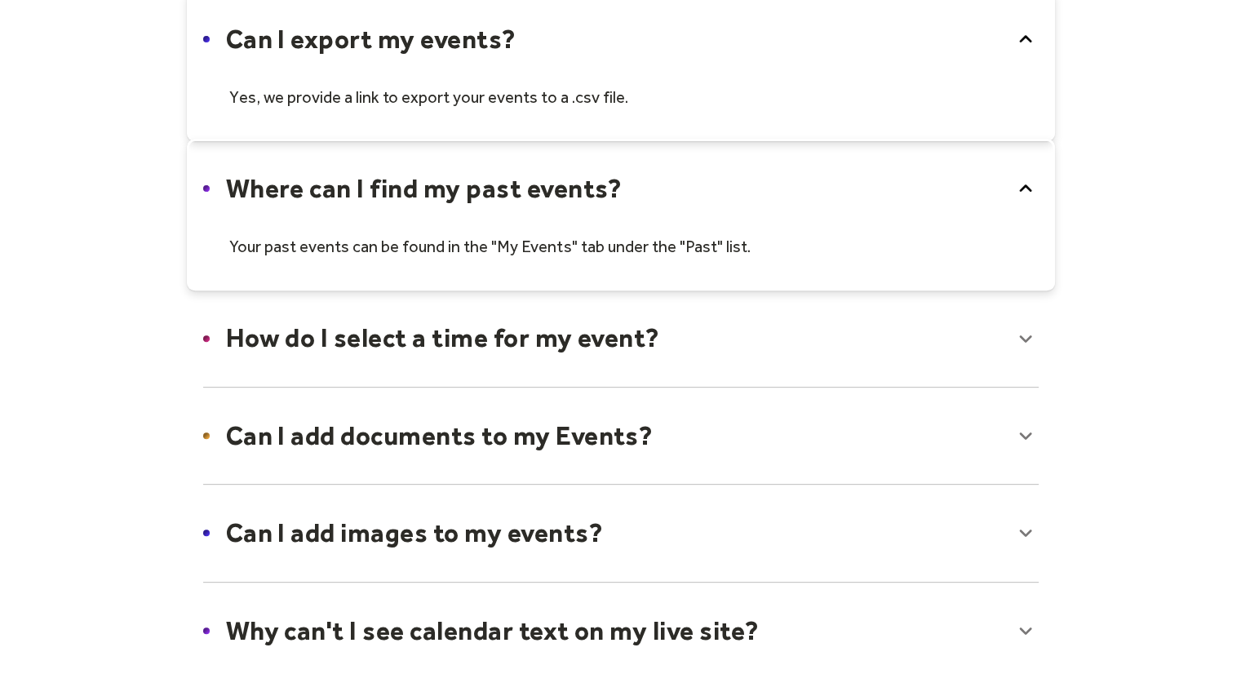
scroll to position [490, 0]
click at [1021, 326] on div at bounding box center [621, 338] width 868 height 100
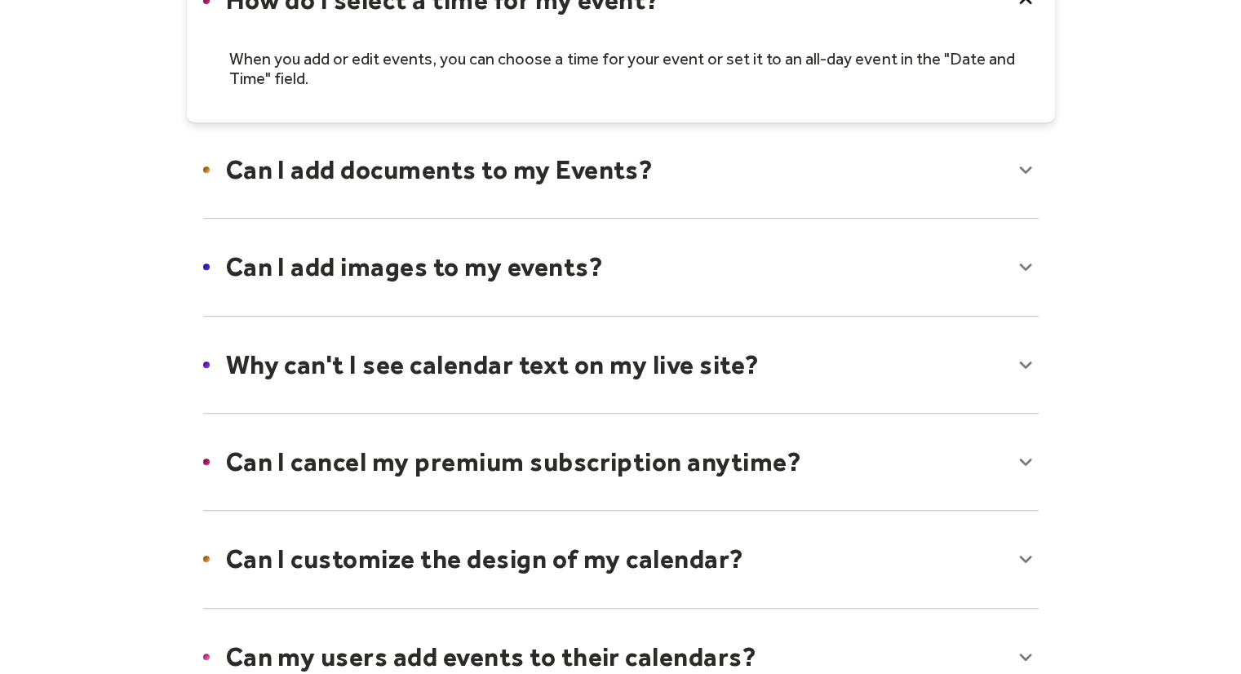
scroll to position [829, 0]
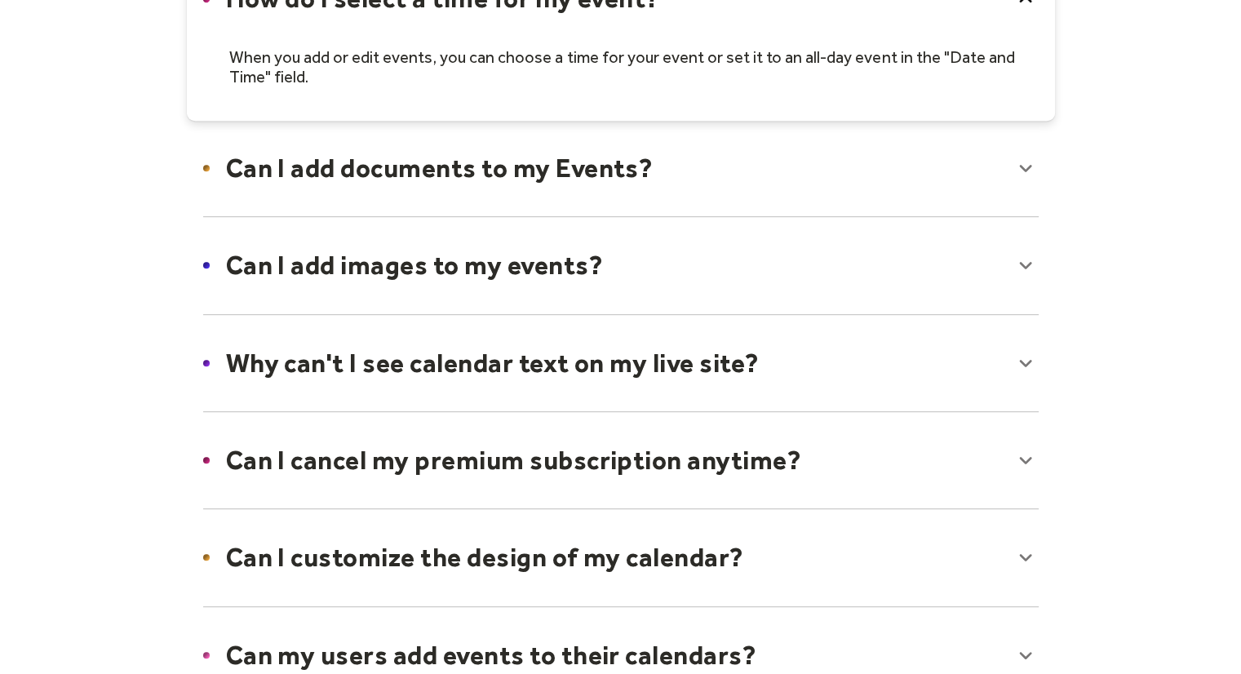
click at [1020, 265] on div at bounding box center [621, 265] width 868 height 100
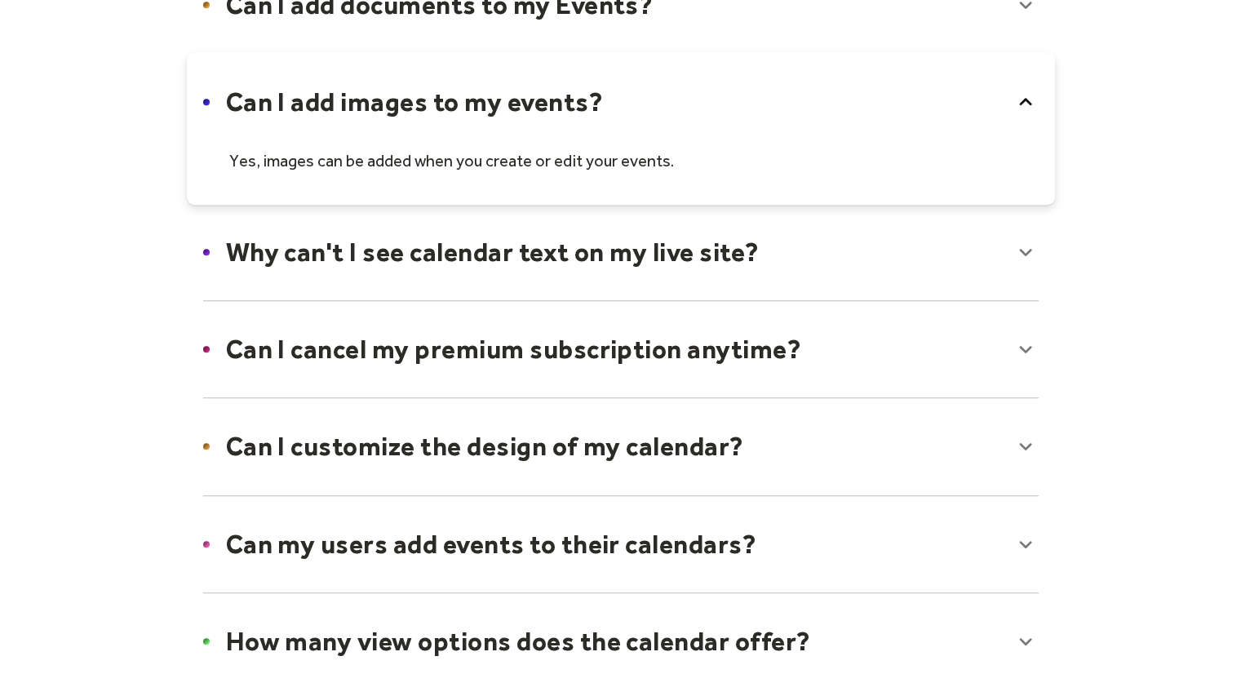
scroll to position [992, 0]
click at [1022, 240] on div at bounding box center [621, 252] width 868 height 100
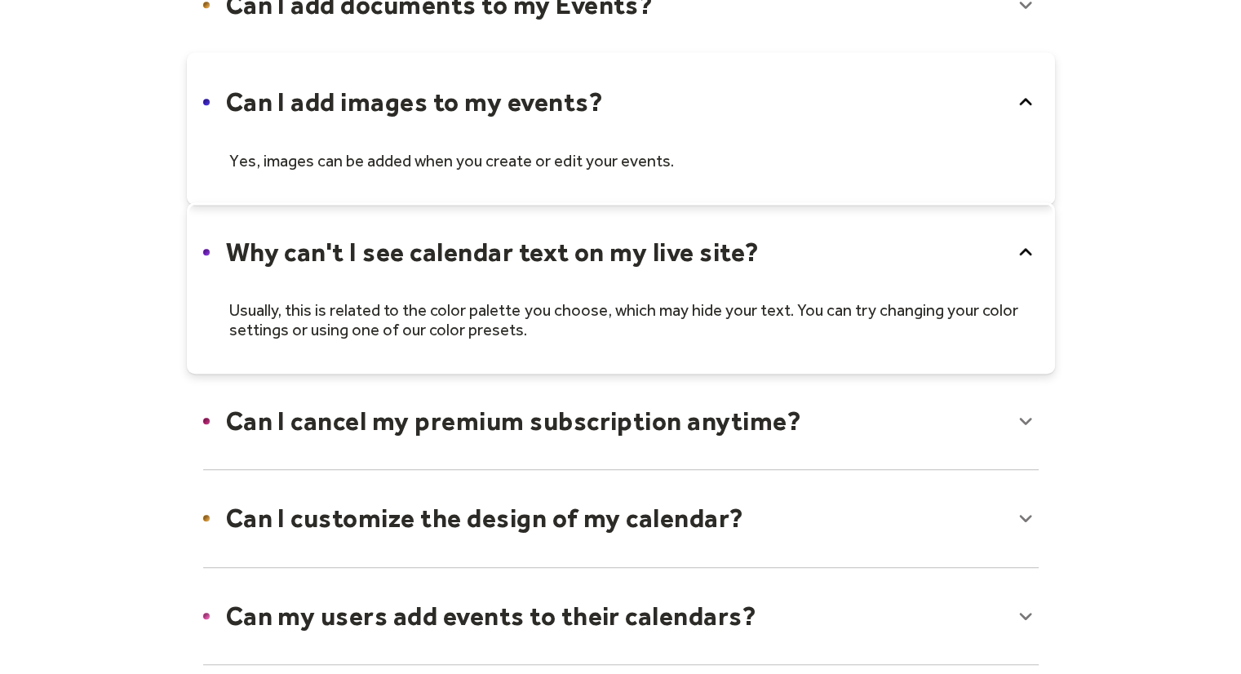
click at [1022, 240] on icon at bounding box center [1026, 252] width 26 height 26
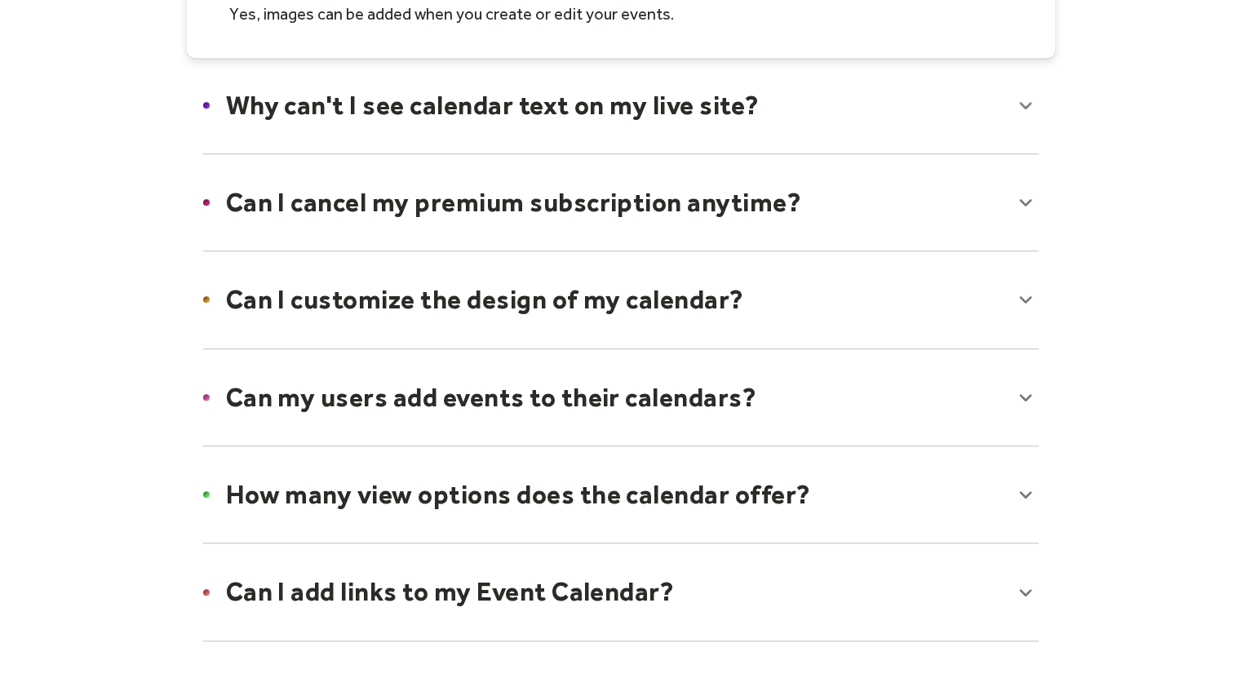
scroll to position [1139, 0]
click at [1025, 208] on div at bounding box center [621, 203] width 868 height 100
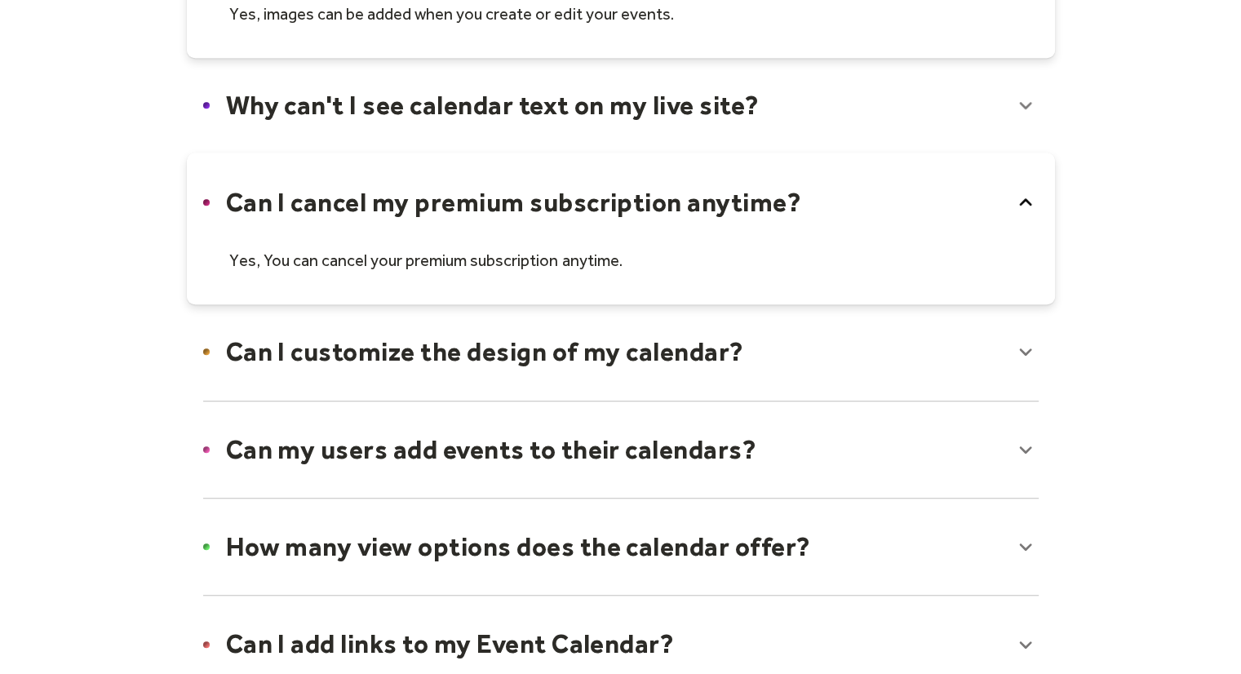
click at [1025, 208] on icon at bounding box center [1026, 202] width 26 height 26
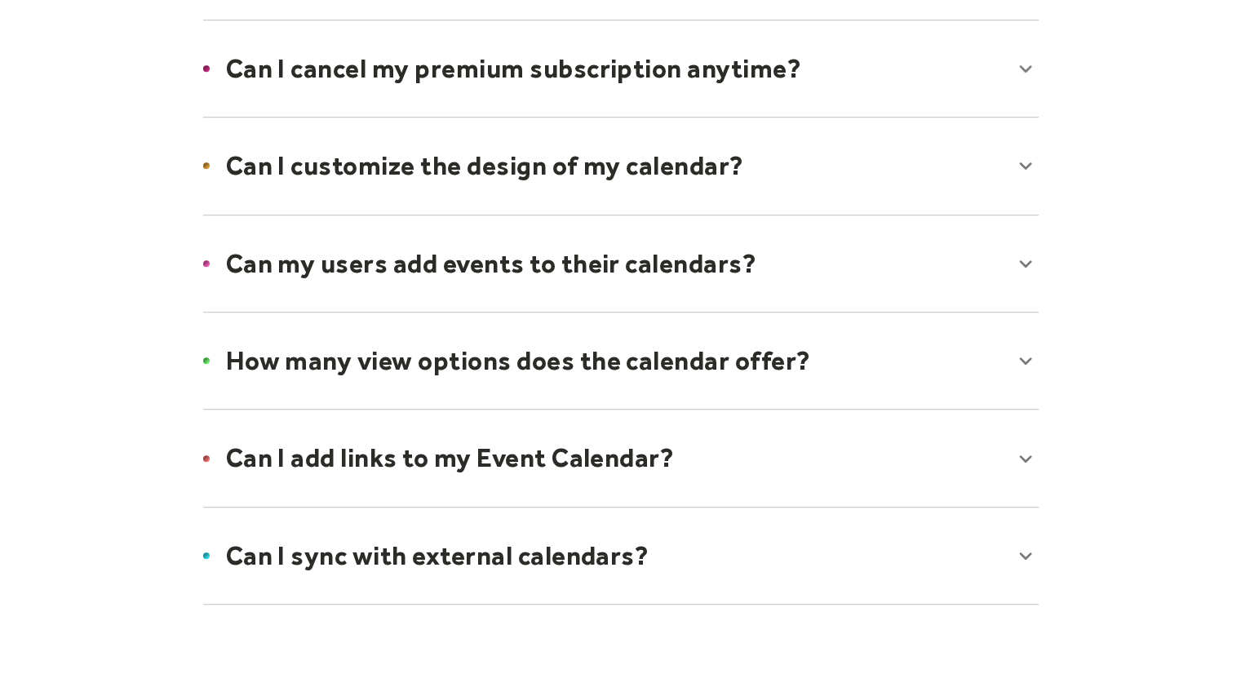
scroll to position [1275, 0]
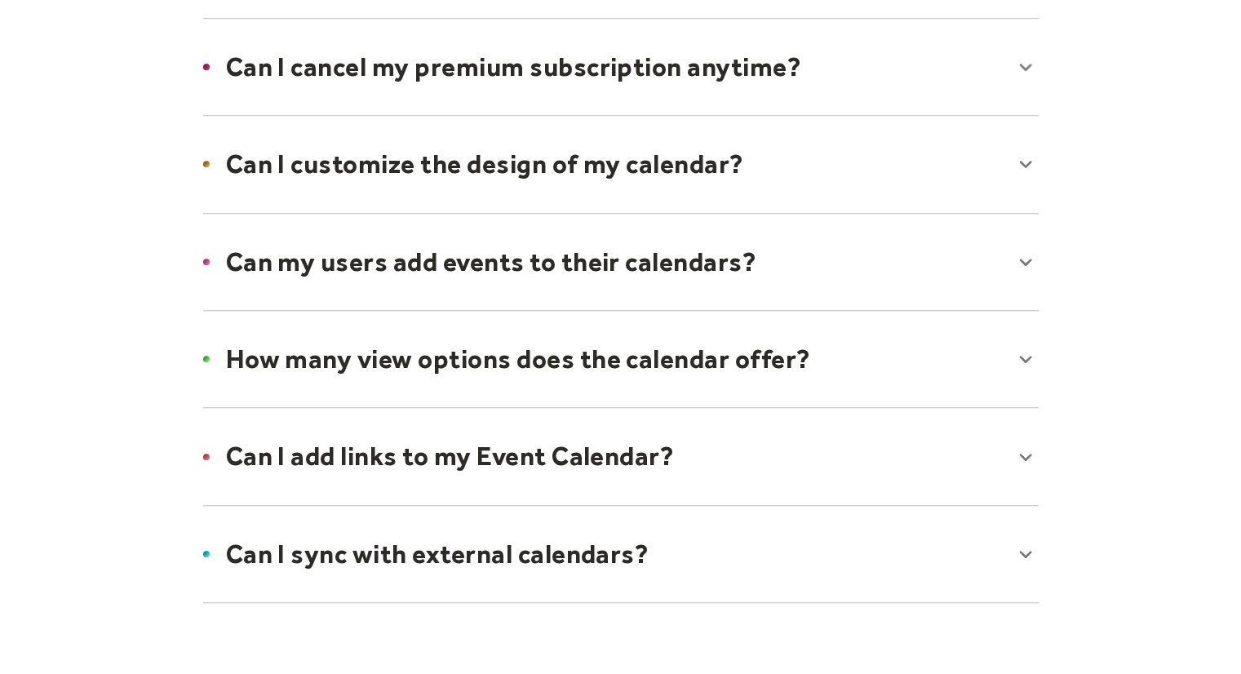
click at [1023, 156] on div at bounding box center [621, 164] width 868 height 100
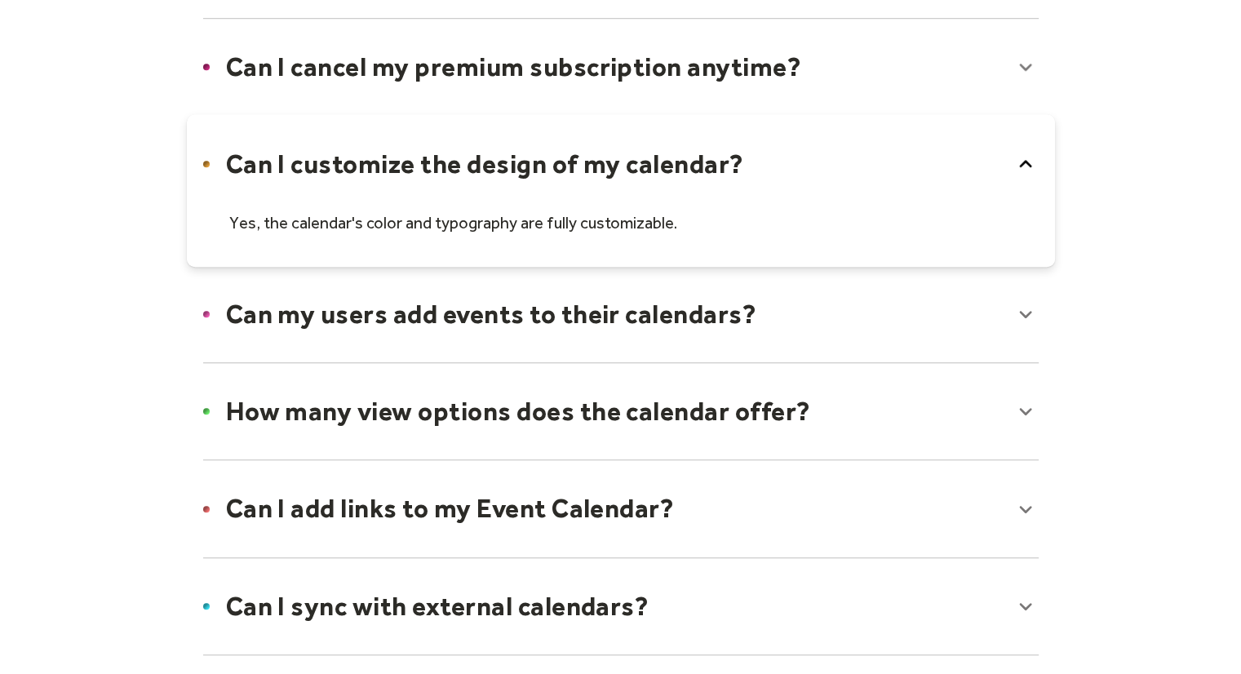
click at [1023, 156] on icon at bounding box center [1026, 164] width 26 height 26
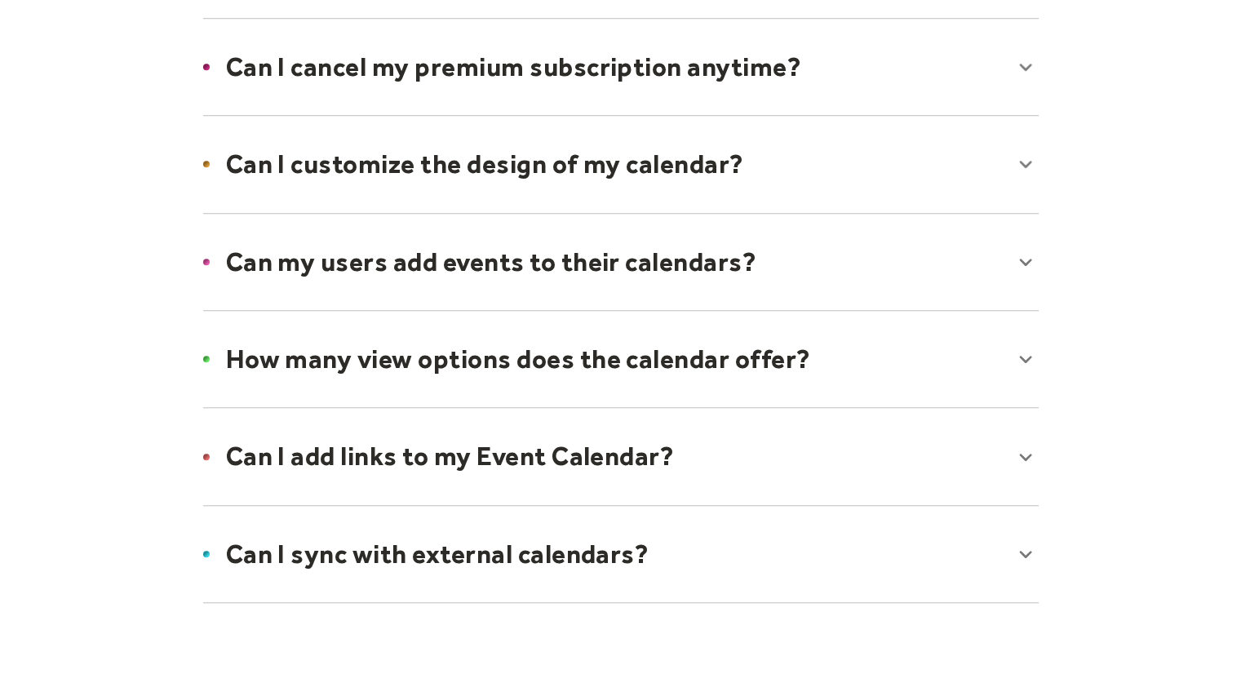
click at [1023, 255] on div at bounding box center [621, 262] width 868 height 100
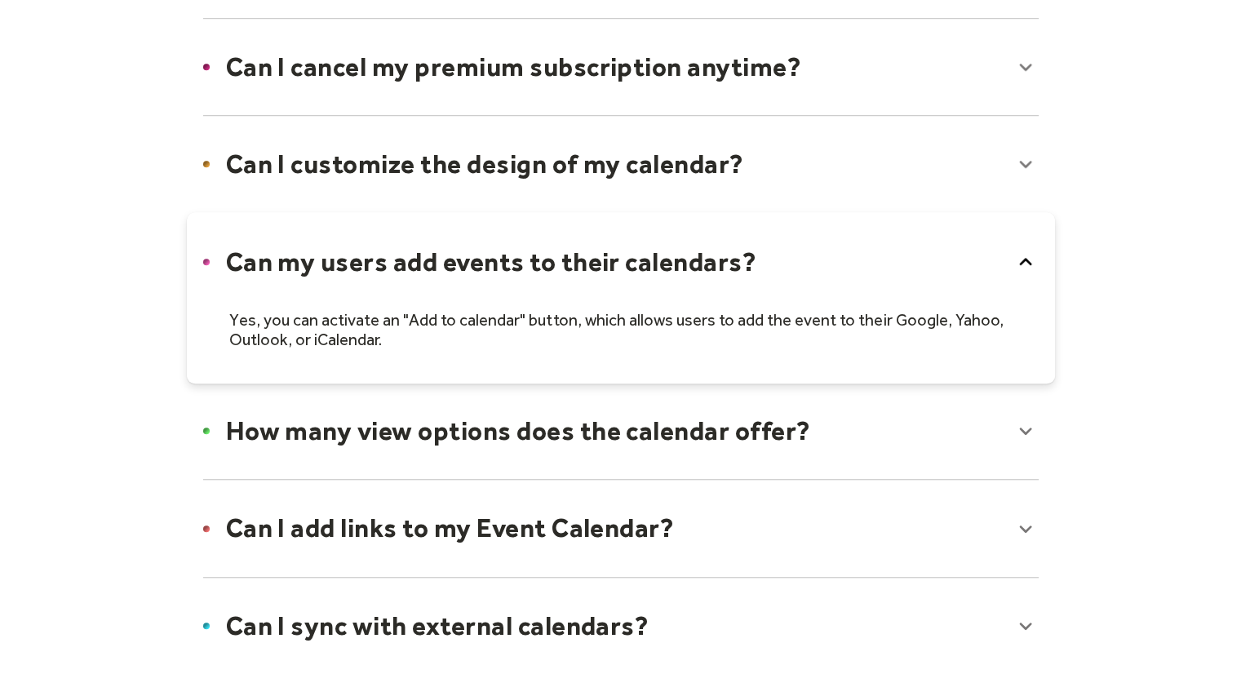
click at [1023, 255] on icon at bounding box center [1026, 262] width 26 height 26
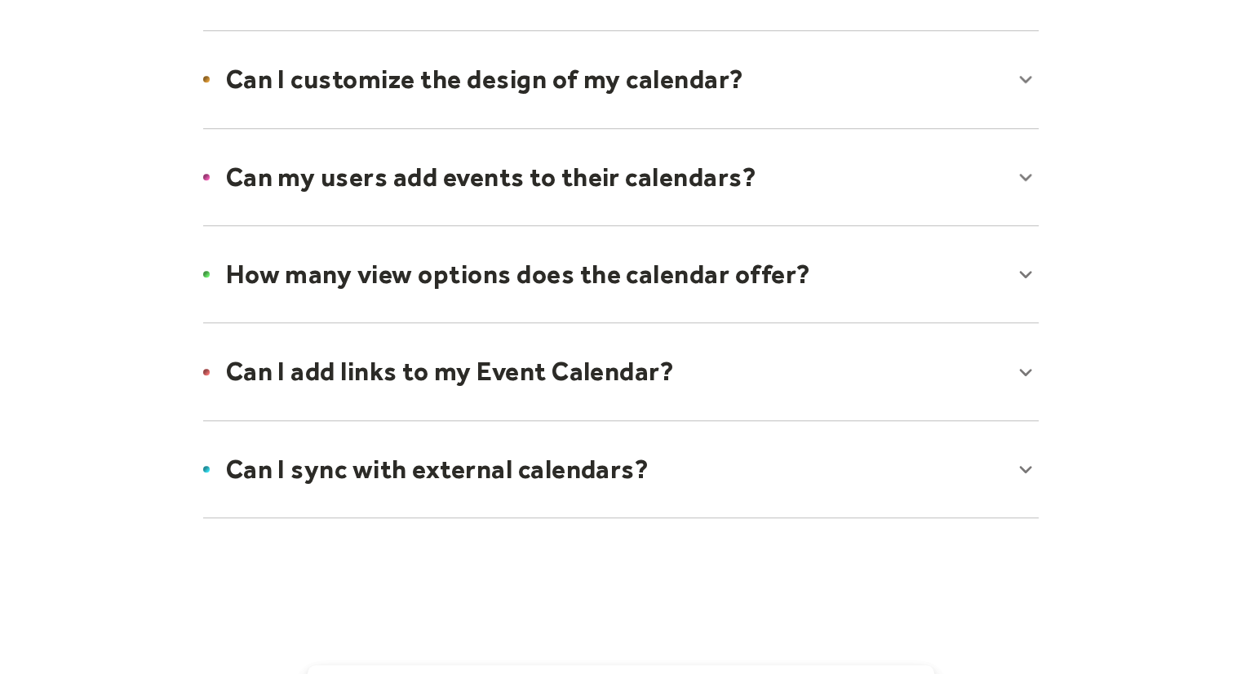
scroll to position [1360, 0]
click at [1026, 267] on div at bounding box center [621, 274] width 868 height 100
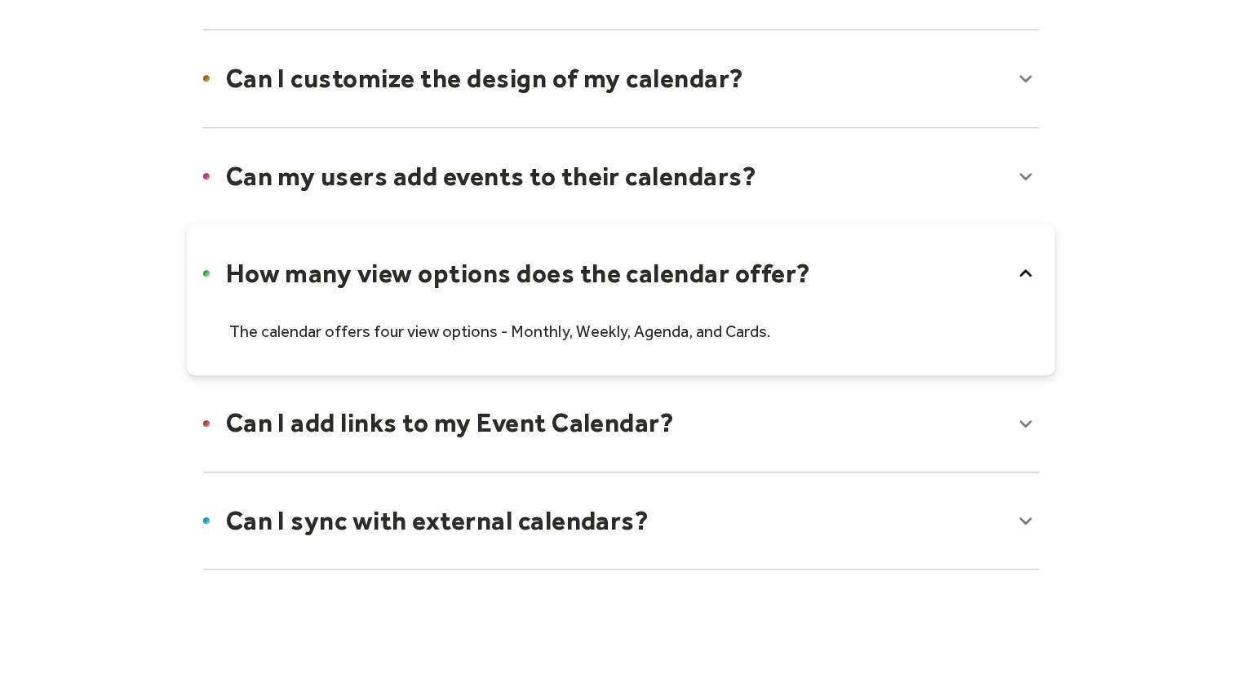
click at [1026, 267] on icon at bounding box center [1026, 273] width 26 height 26
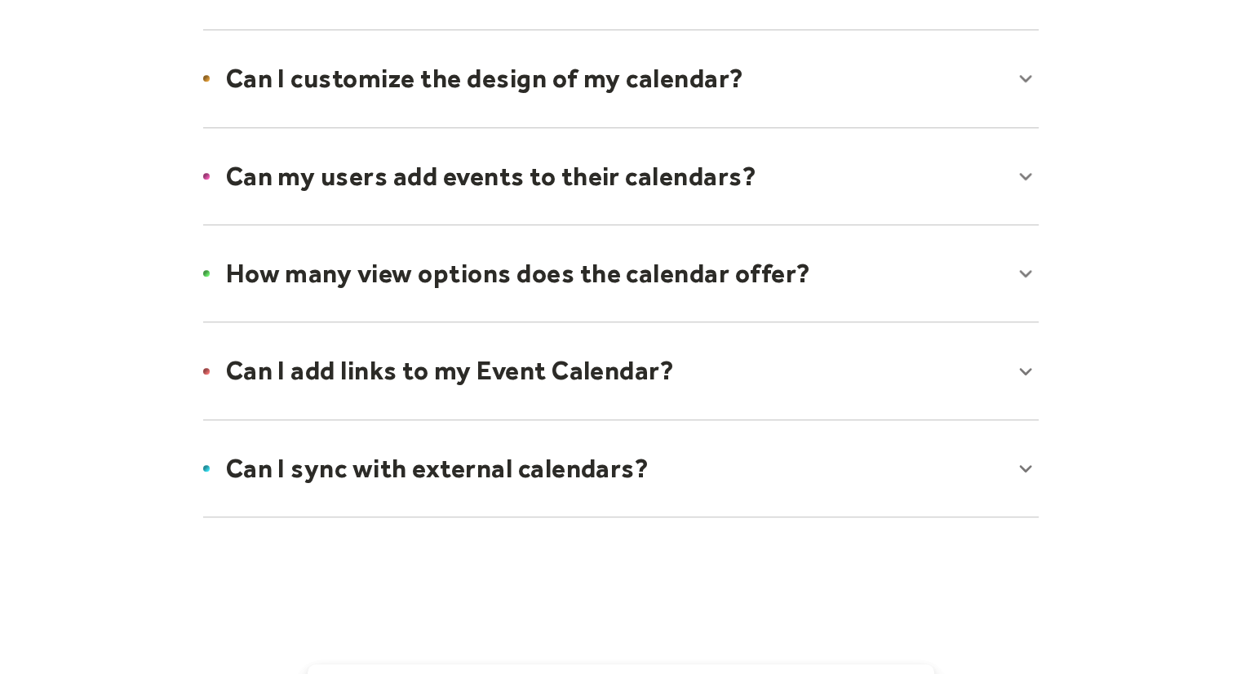
click at [1026, 267] on icon at bounding box center [1026, 273] width 26 height 26
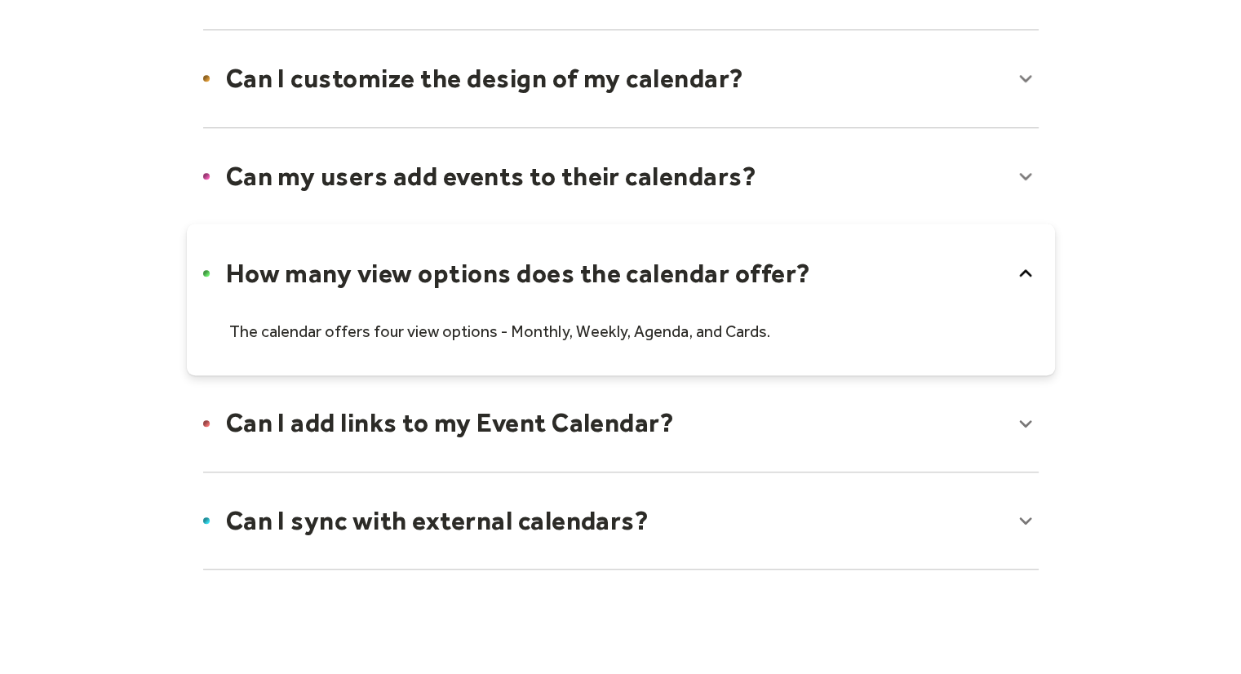
click at [1025, 269] on icon at bounding box center [1025, 272] width 12 height 7
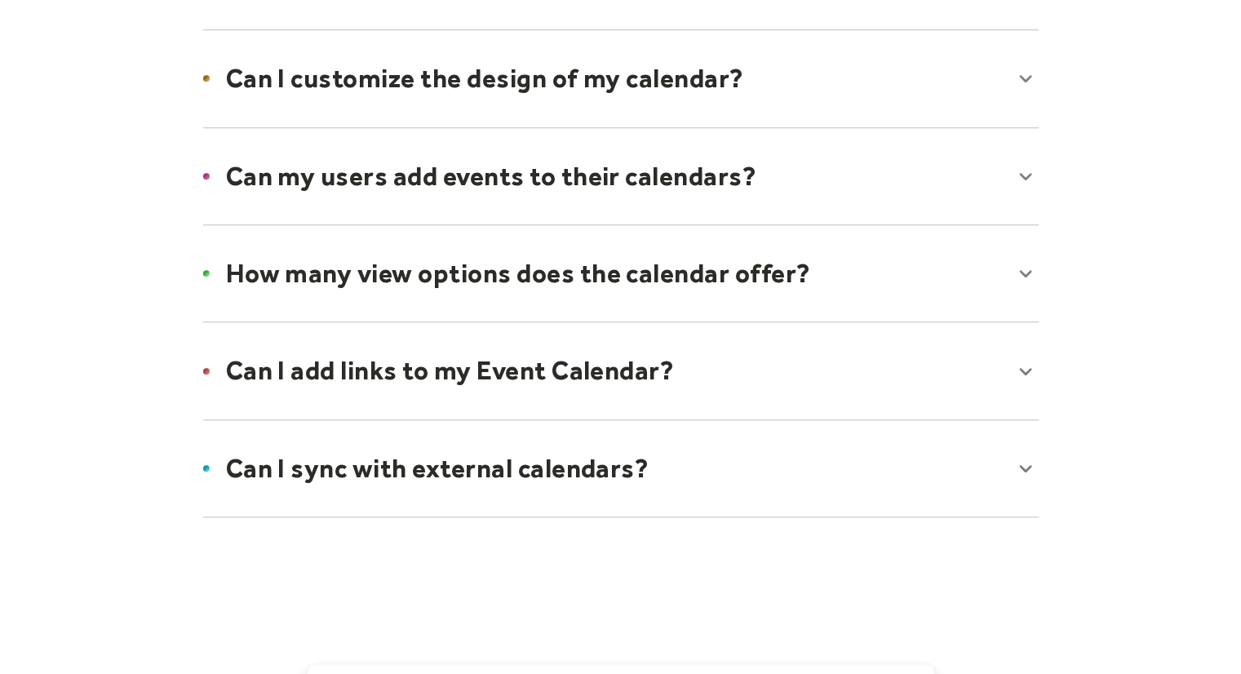
click at [1024, 361] on div at bounding box center [621, 371] width 868 height 100
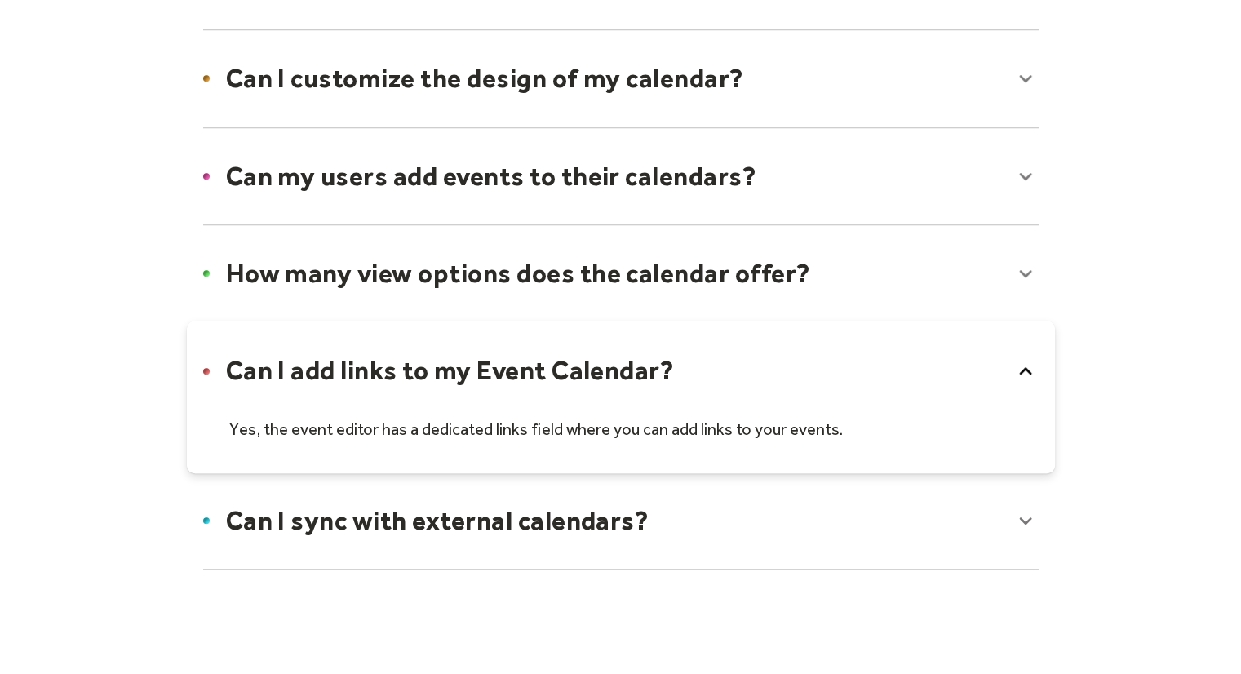
click at [1024, 361] on icon at bounding box center [1026, 371] width 26 height 26
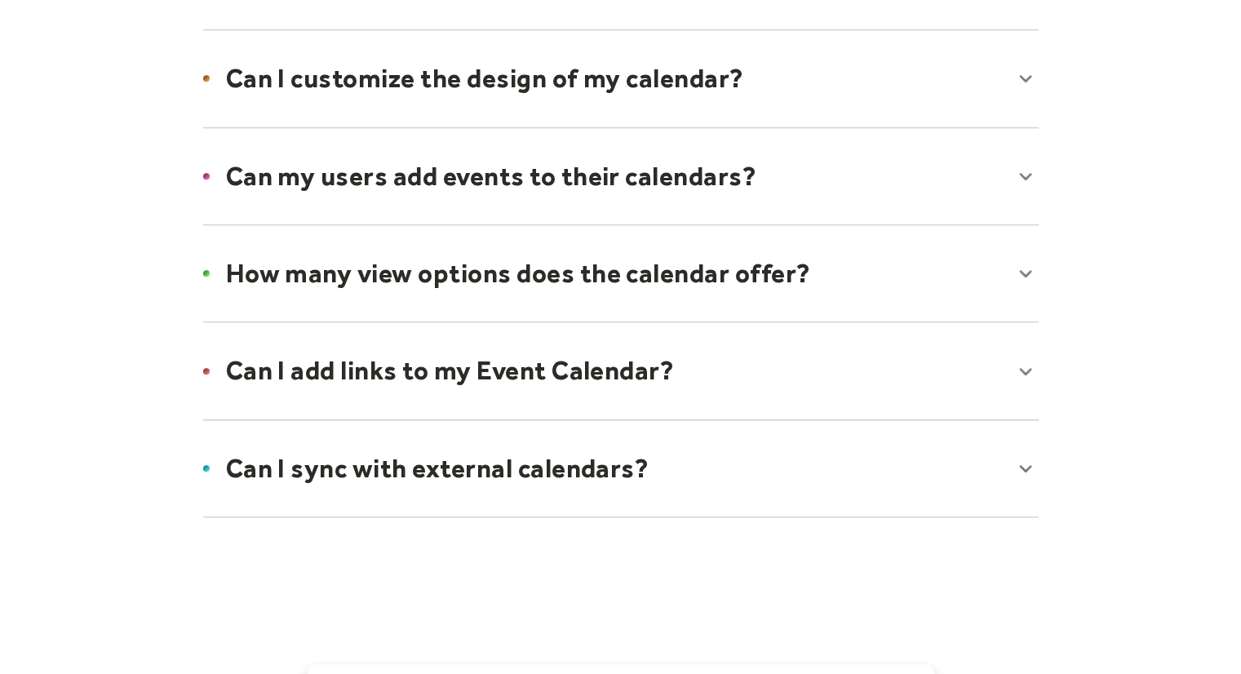
scroll to position [1471, 0]
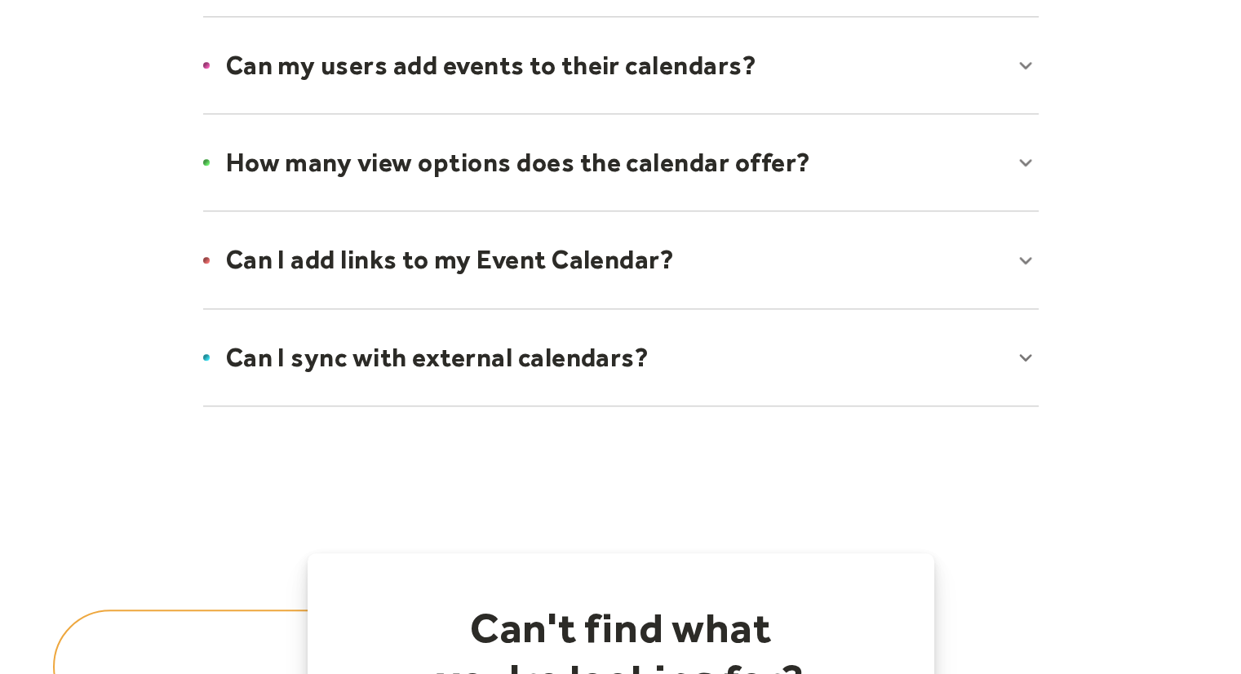
click at [1026, 350] on div at bounding box center [621, 358] width 868 height 100
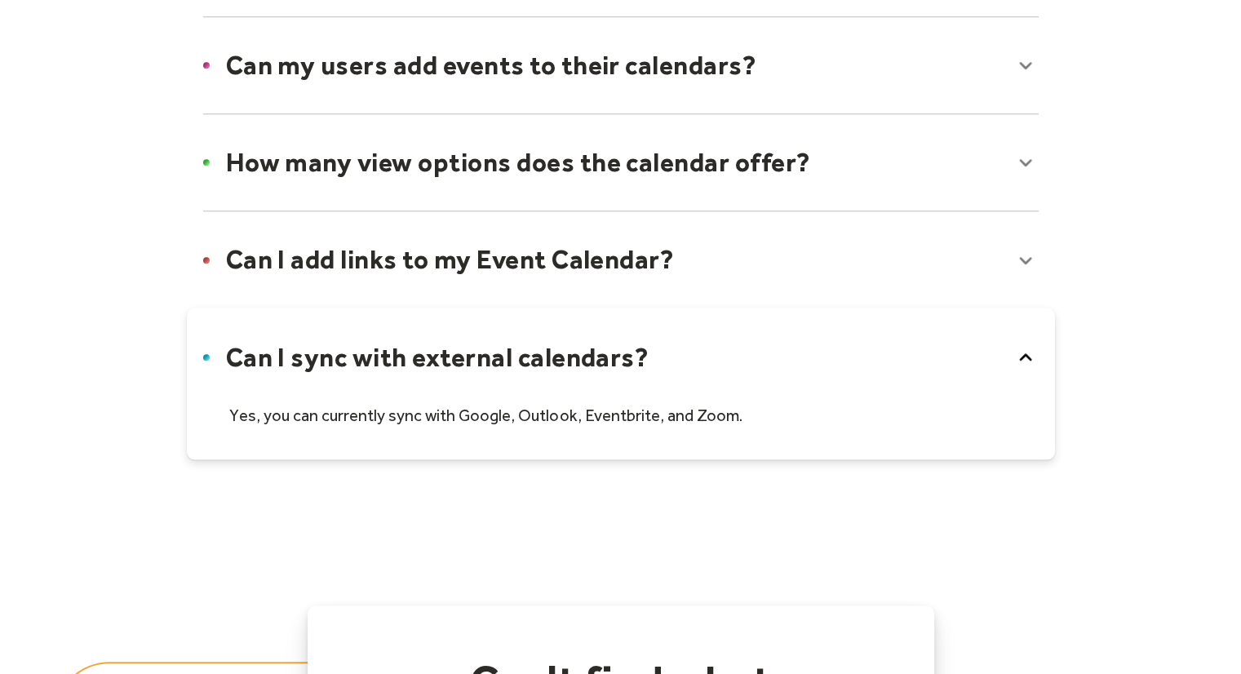
click at [1026, 350] on icon at bounding box center [1026, 357] width 26 height 26
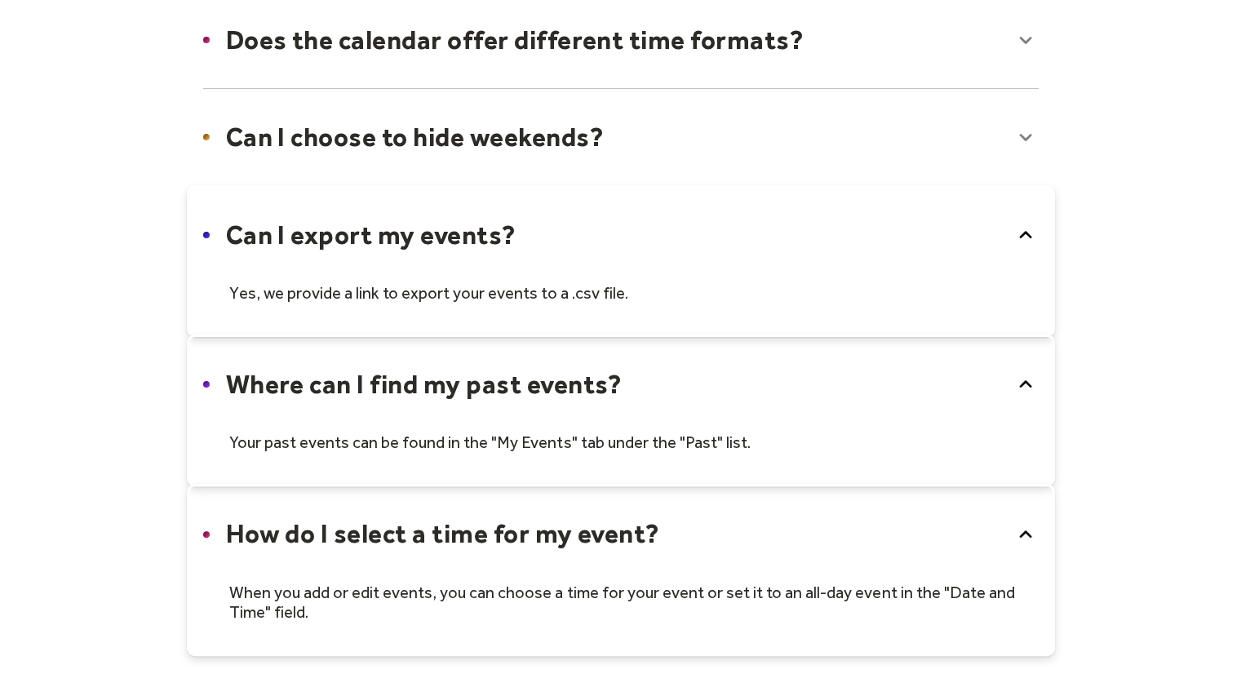
scroll to position [0, 0]
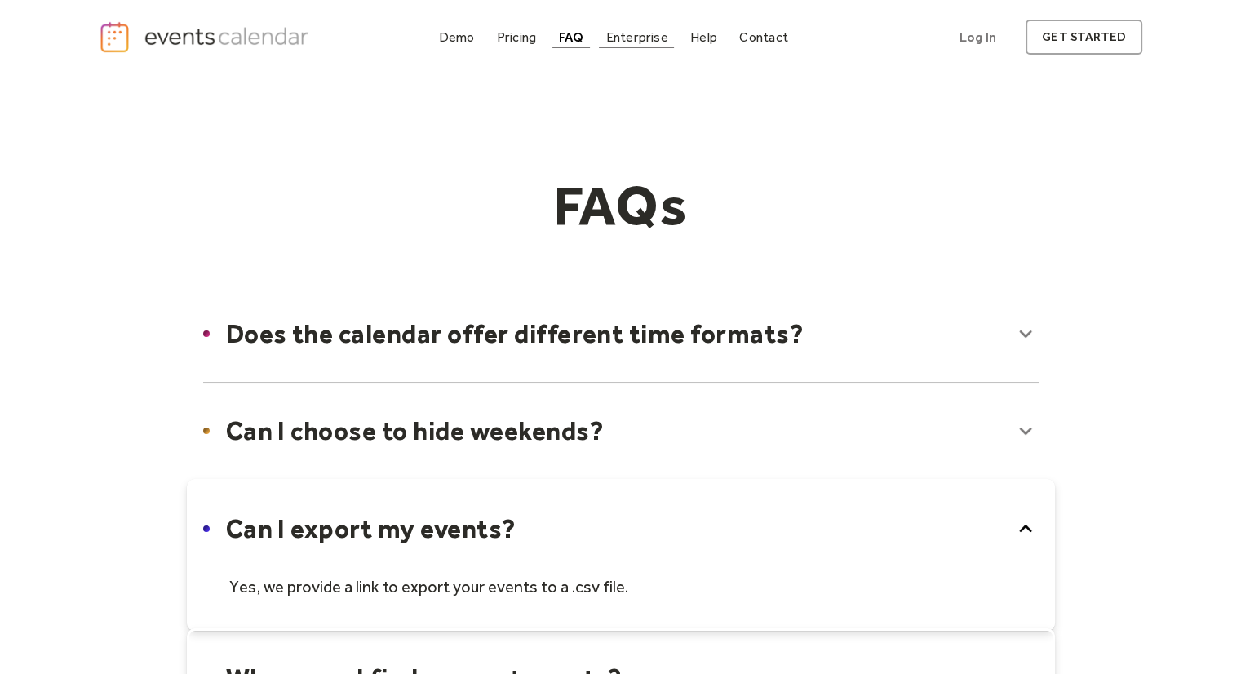
click at [654, 27] on link "Enterprise" at bounding box center [636, 37] width 75 height 22
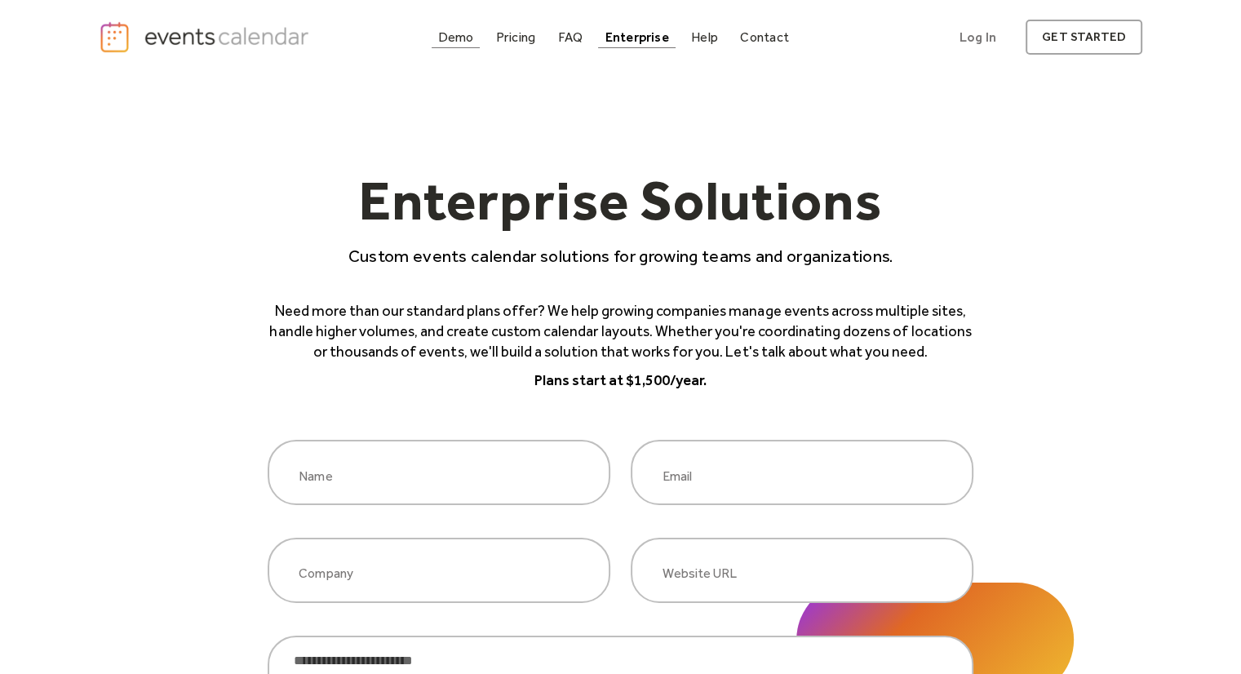
click at [442, 33] on div "Demo" at bounding box center [456, 37] width 36 height 9
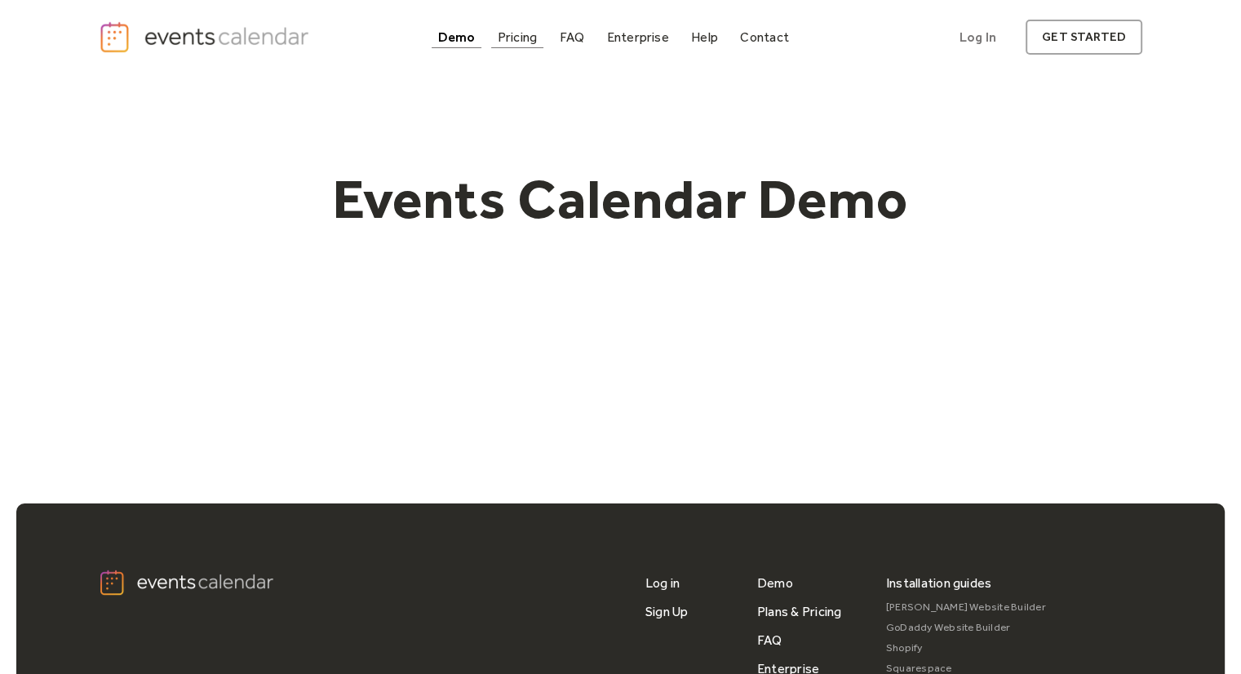
click at [528, 37] on div "Pricing" at bounding box center [518, 37] width 40 height 9
